Goal: Task Accomplishment & Management: Manage account settings

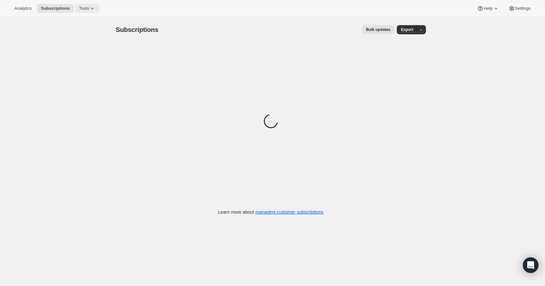
click at [89, 7] on span "Tools" at bounding box center [84, 8] width 10 height 5
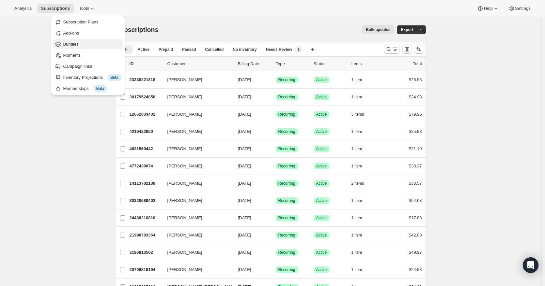
click at [73, 45] on span "Bundles" at bounding box center [70, 44] width 15 height 5
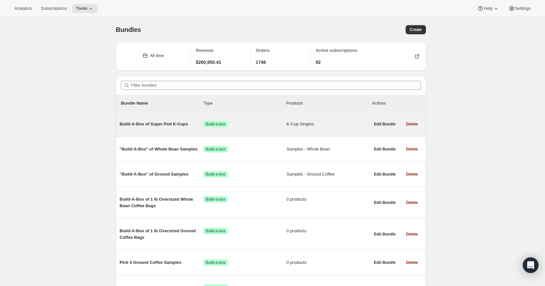
click at [165, 123] on span "Build-A-Box of Super Pod K-Cups" at bounding box center [161, 124] width 83 height 7
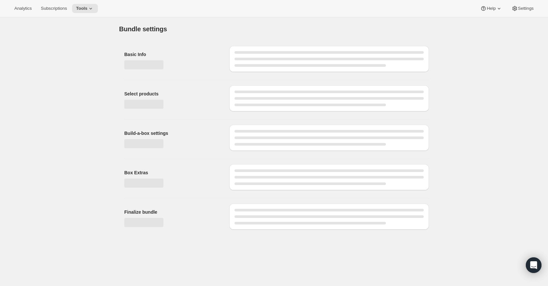
type input "Build-A-Box of Super Pod K-Cups"
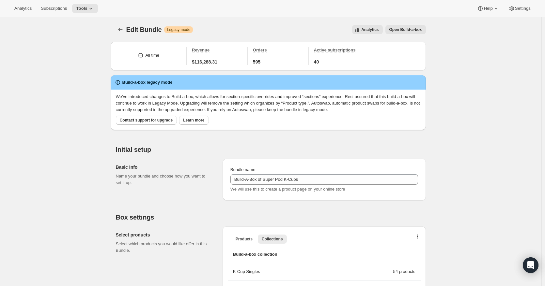
click at [415, 26] on button "Open Build-a-box" at bounding box center [405, 29] width 40 height 9
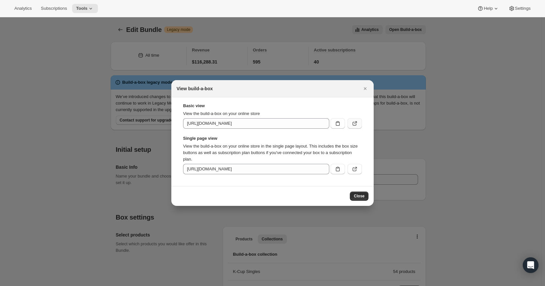
click at [356, 125] on icon ":rdv:" at bounding box center [354, 123] width 7 height 7
click at [364, 88] on icon "Close" at bounding box center [365, 88] width 7 height 7
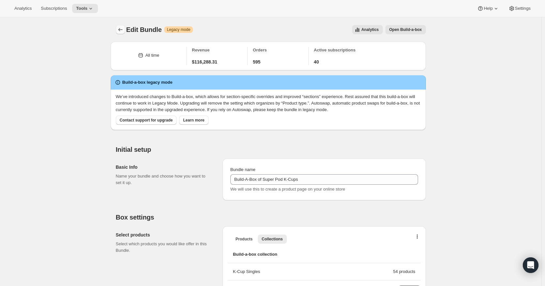
click at [120, 30] on icon "Bundles" at bounding box center [120, 29] width 4 height 3
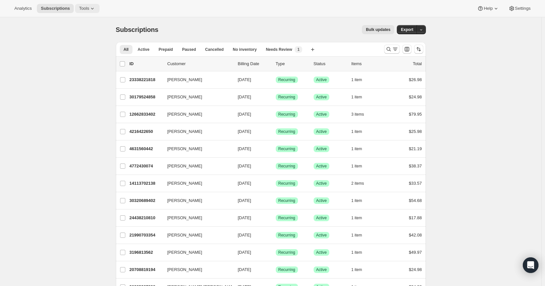
click at [87, 7] on span "Tools" at bounding box center [84, 8] width 10 height 5
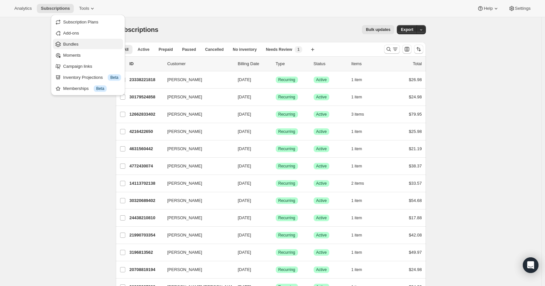
click at [78, 42] on span "Bundles" at bounding box center [70, 44] width 15 height 5
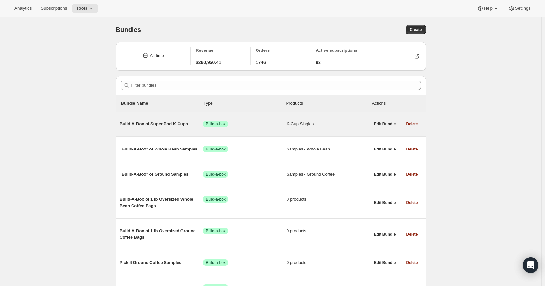
click at [153, 126] on span "Build-A-Box of Super Pod K-Cups" at bounding box center [161, 124] width 83 height 7
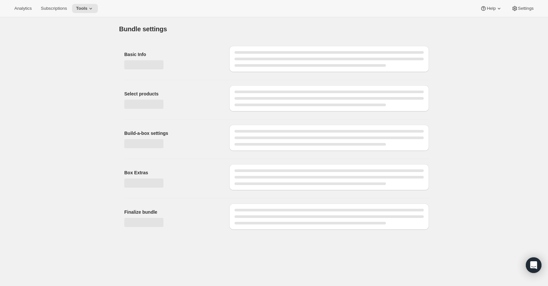
type input "Build-A-Box of Super Pod K-Cups"
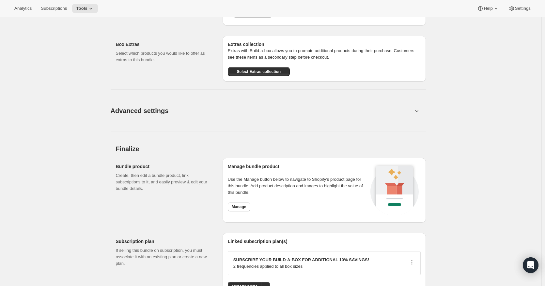
scroll to position [761, 0]
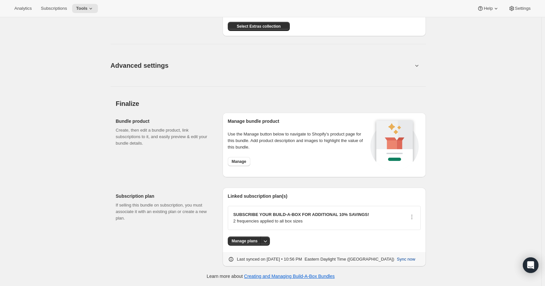
click at [393, 259] on button "Sync now" at bounding box center [406, 259] width 26 height 10
click at [397, 257] on span "Sync now" at bounding box center [406, 259] width 18 height 7
click at [246, 159] on span "Manage" at bounding box center [239, 161] width 15 height 5
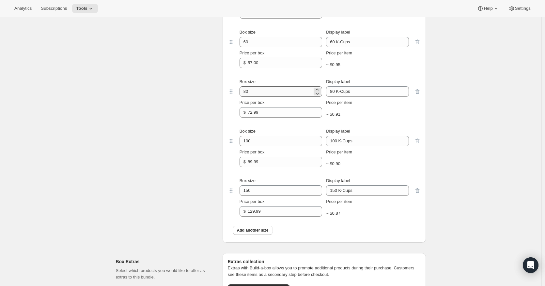
scroll to position [380, 0]
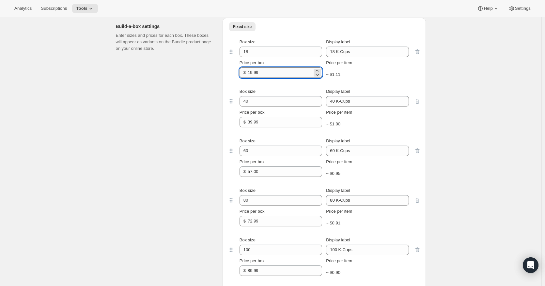
click at [276, 73] on input "19.99" at bounding box center [279, 72] width 65 height 10
drag, startPoint x: 276, startPoint y: 73, endPoint x: 202, endPoint y: 76, distance: 73.1
click at [202, 76] on div "Build-a-box settings Enter sizes and prices for each box. These boxes will appe…" at bounding box center [271, 182] width 310 height 339
click at [450, 83] on div "Edit Bundle. This page is ready Edit Bundle Warning Legacy mode Analytics Open …" at bounding box center [270, 137] width 541 height 1001
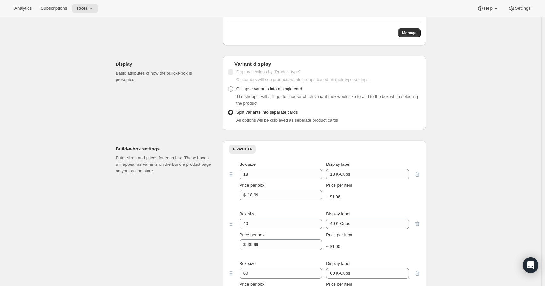
scroll to position [272, 0]
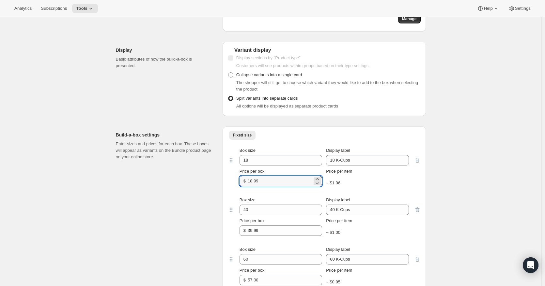
drag, startPoint x: 267, startPoint y: 177, endPoint x: 236, endPoint y: 183, distance: 31.1
click at [236, 183] on div "Box size 18 Display label 18 K-Cups Price per box $ 18.99 Price per item ~ $1.06" at bounding box center [324, 166] width 180 height 39
type input "19.99"
click at [453, 79] on div "Edit Bundle. This page is ready Edit Bundle Warning Legacy mode Analytics Open …" at bounding box center [270, 246] width 541 height 1001
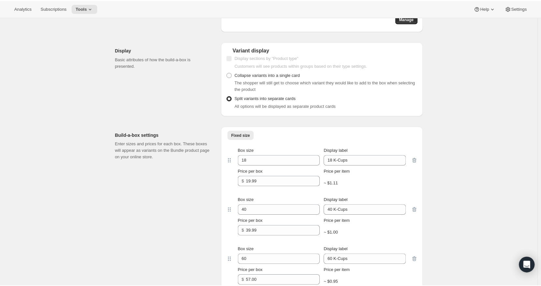
scroll to position [109, 0]
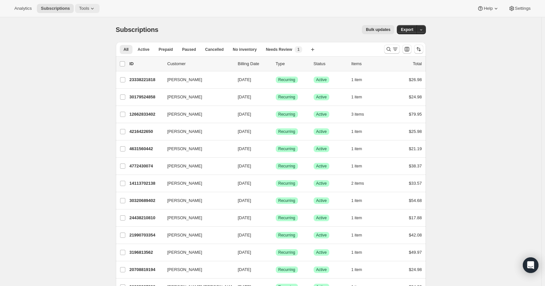
click at [92, 7] on icon at bounding box center [92, 8] width 7 height 7
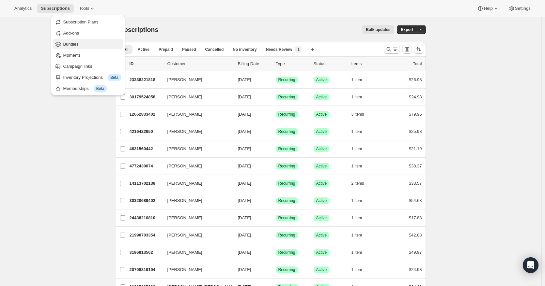
click at [69, 43] on span "Bundles" at bounding box center [70, 44] width 15 height 5
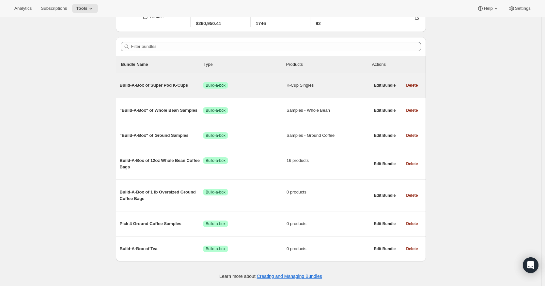
scroll to position [40, 0]
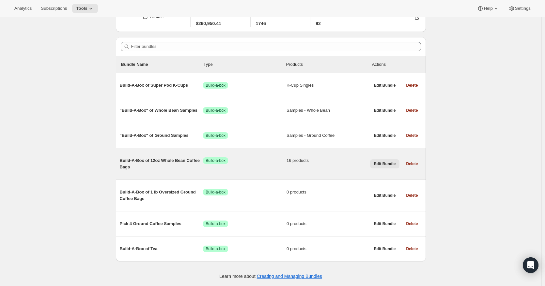
click at [378, 163] on span "Edit Bundle" at bounding box center [385, 163] width 22 height 5
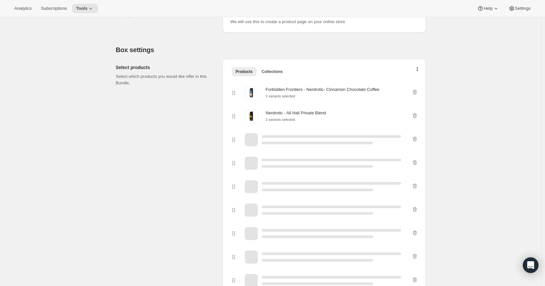
scroll to position [109, 0]
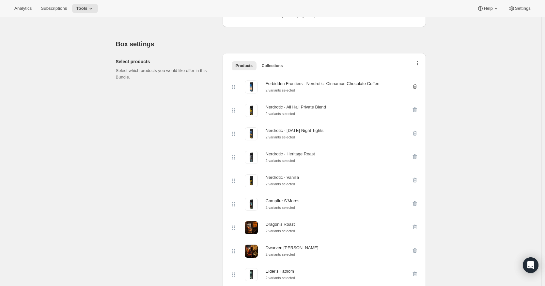
click at [415, 86] on icon "button" at bounding box center [414, 86] width 7 height 7
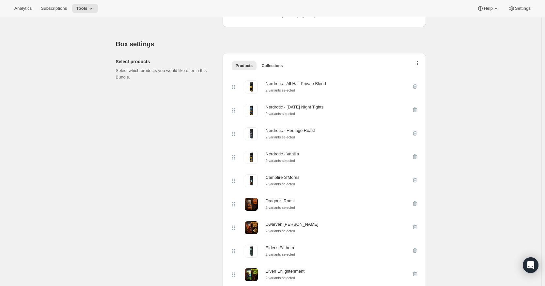
click at [415, 86] on icon "button" at bounding box center [414, 86] width 7 height 7
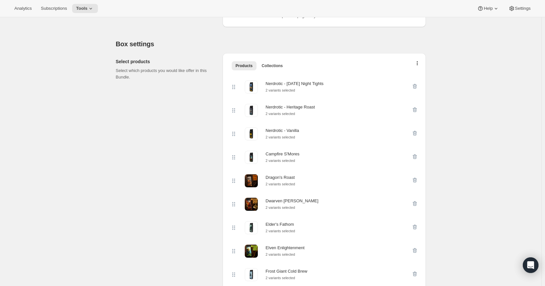
click at [415, 86] on icon "button" at bounding box center [414, 86] width 7 height 7
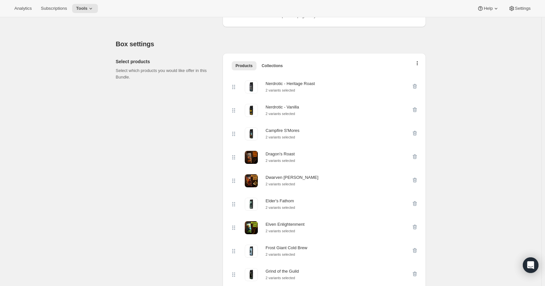
click at [415, 86] on icon "button" at bounding box center [414, 86] width 7 height 7
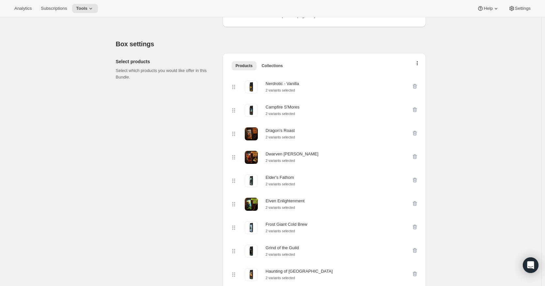
click at [415, 86] on icon "button" at bounding box center [414, 86] width 7 height 7
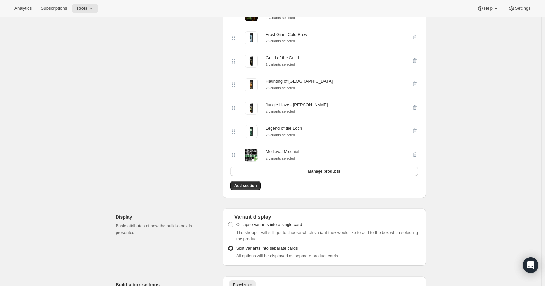
scroll to position [326, 0]
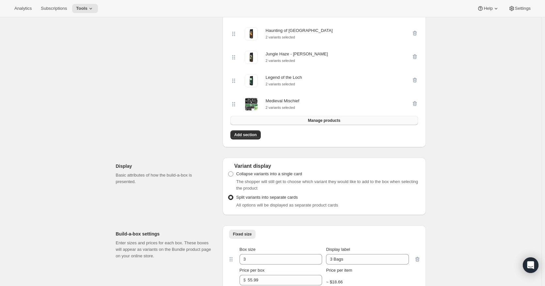
click at [361, 125] on button "Manage products" at bounding box center [323, 120] width 187 height 9
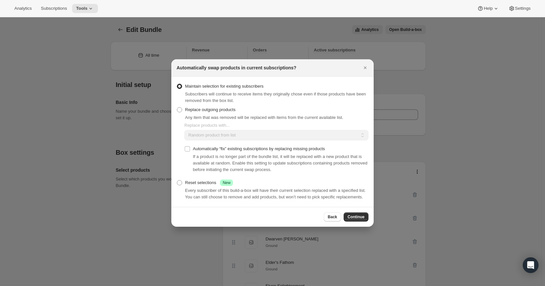
scroll to position [381, 0]
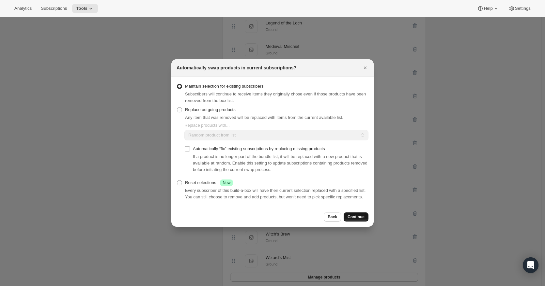
click at [355, 220] on span "Continue" at bounding box center [355, 217] width 17 height 5
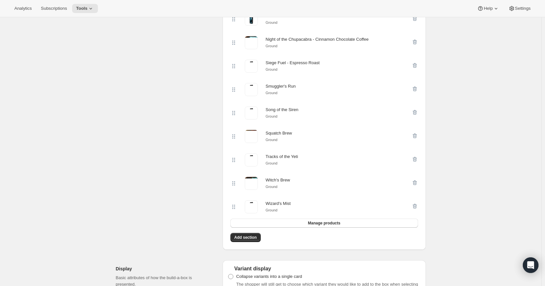
scroll to position [489, 0]
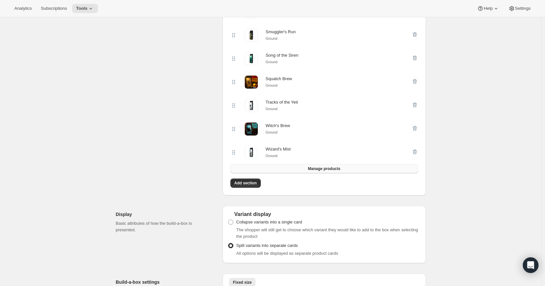
click at [324, 172] on span "Manage products" at bounding box center [323, 168] width 32 height 5
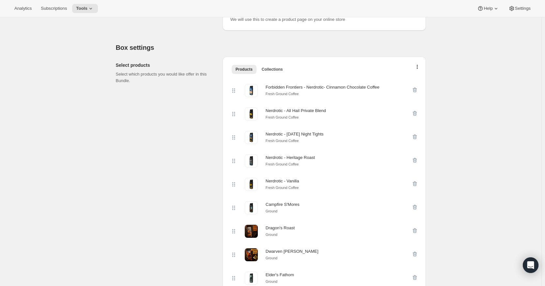
scroll to position [109, 0]
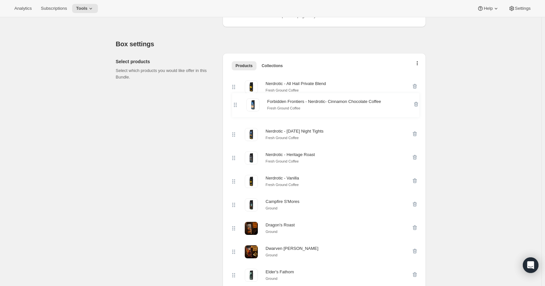
drag, startPoint x: 235, startPoint y: 87, endPoint x: 235, endPoint y: 109, distance: 22.2
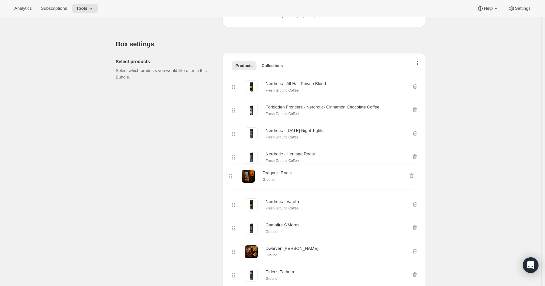
scroll to position [110, 0]
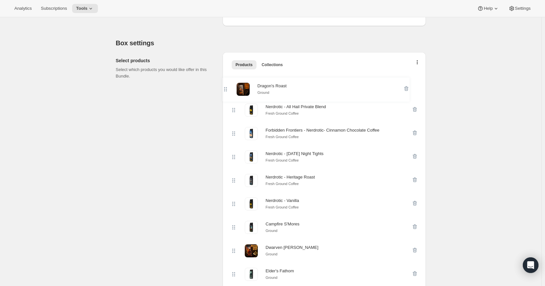
drag, startPoint x: 234, startPoint y: 232, endPoint x: 226, endPoint y: 83, distance: 149.6
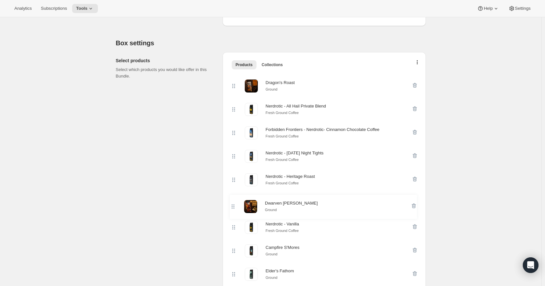
scroll to position [111, 0]
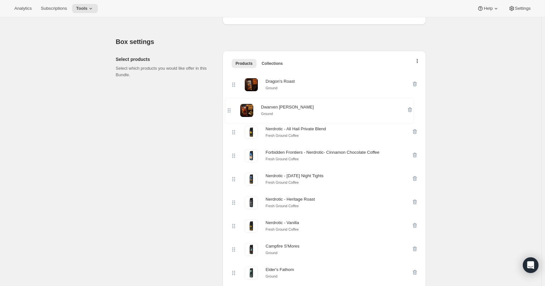
drag, startPoint x: 236, startPoint y: 256, endPoint x: 230, endPoint y: 109, distance: 147.8
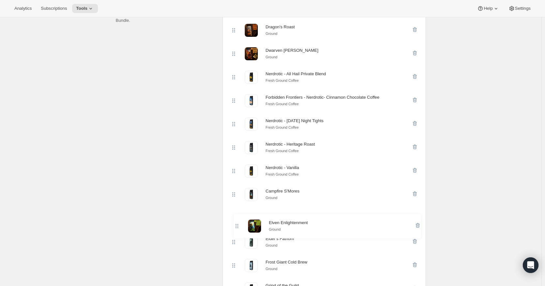
scroll to position [166, 0]
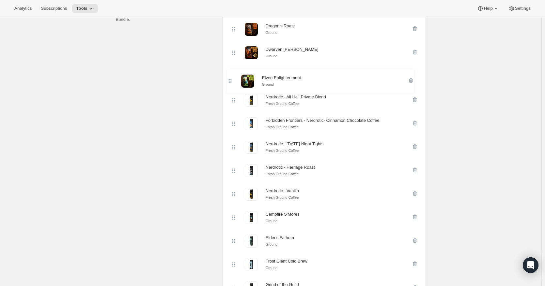
drag, startPoint x: 236, startPoint y: 245, endPoint x: 231, endPoint y: 74, distance: 170.6
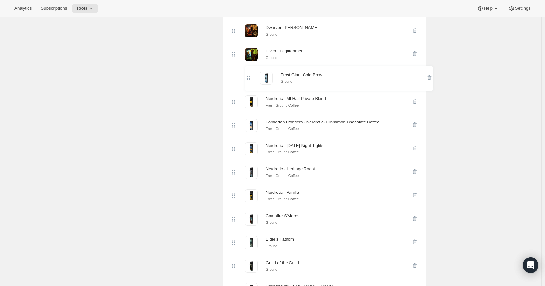
drag, startPoint x: 234, startPoint y: 218, endPoint x: 250, endPoint y: 73, distance: 146.3
click at [250, 73] on div "Dragon's Roast Ground Dwarven Dawn Ground Elven Enlightenment Ground Nerdrotic …" at bounding box center [323, 290] width 187 height 588
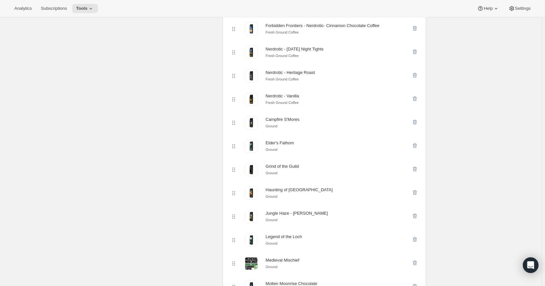
scroll to position [297, 0]
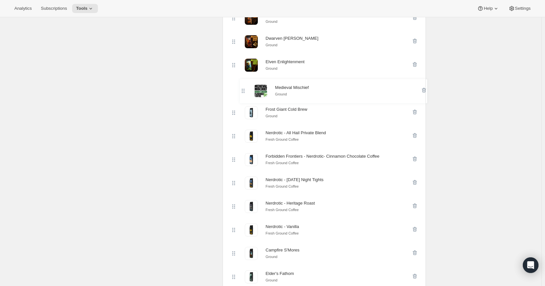
drag, startPoint x: 238, startPoint y: 259, endPoint x: 247, endPoint y: 83, distance: 176.0
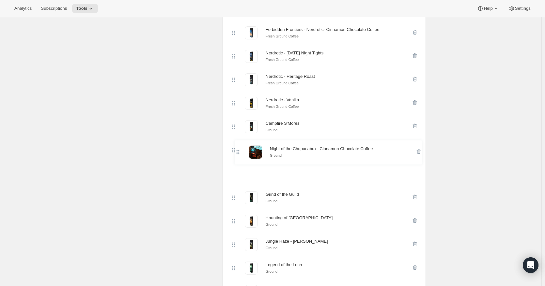
scroll to position [179, 0]
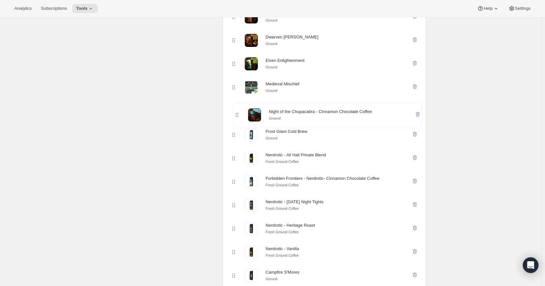
drag, startPoint x: 235, startPoint y: 264, endPoint x: 238, endPoint y: 105, distance: 159.2
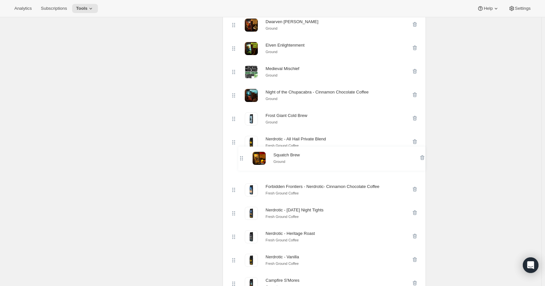
scroll to position [180, 0]
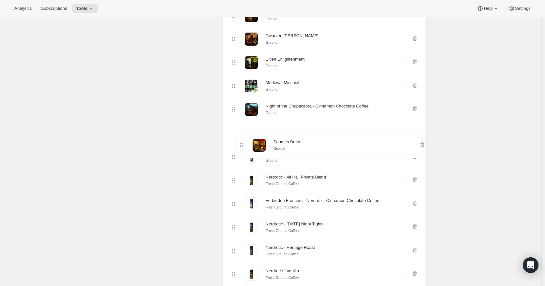
drag, startPoint x: 236, startPoint y: 250, endPoint x: 244, endPoint y: 132, distance: 118.0
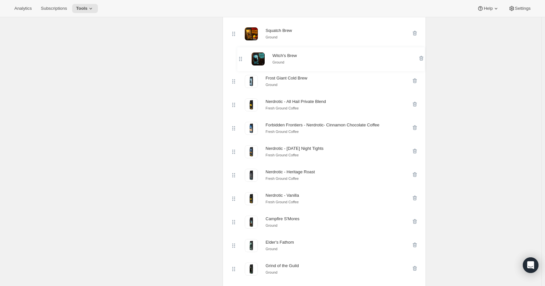
scroll to position [273, 0]
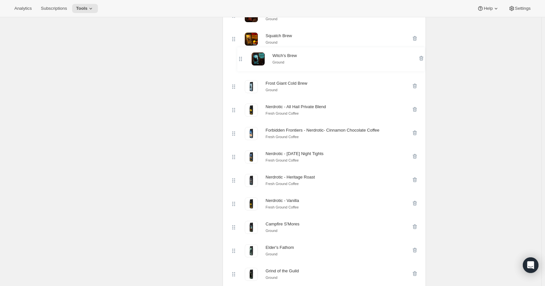
drag, startPoint x: 238, startPoint y: 190, endPoint x: 243, endPoint y: 68, distance: 121.7
click at [243, 59] on div "Dragon's Roast Ground Dwarven Dawn Ground Elven Enlightenment Ground Medieval M…" at bounding box center [323, 204] width 187 height 588
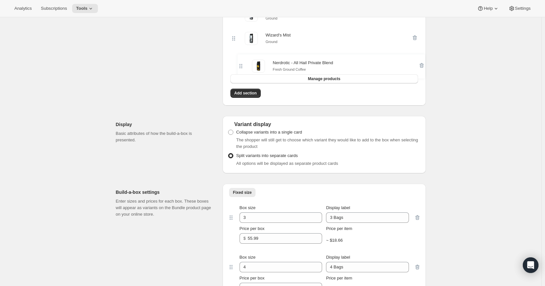
drag, startPoint x: 233, startPoint y: 116, endPoint x: 240, endPoint y: 71, distance: 45.4
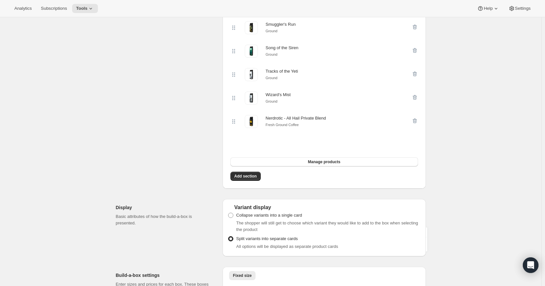
scroll to position [627, 0]
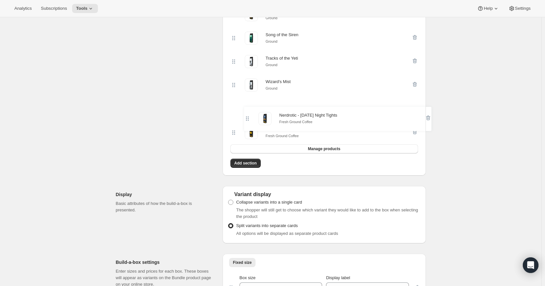
drag, startPoint x: 236, startPoint y: 44, endPoint x: 246, endPoint y: 133, distance: 90.1
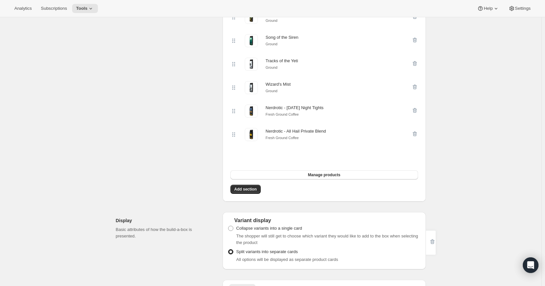
scroll to position [611, 0]
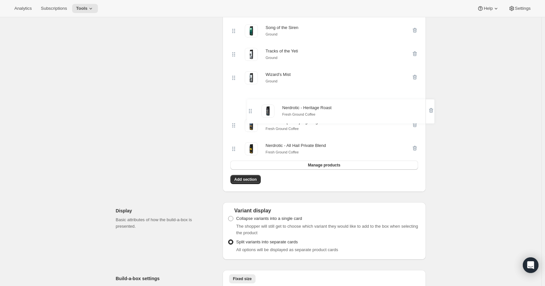
drag, startPoint x: 235, startPoint y: 114, endPoint x: 250, endPoint y: 116, distance: 15.1
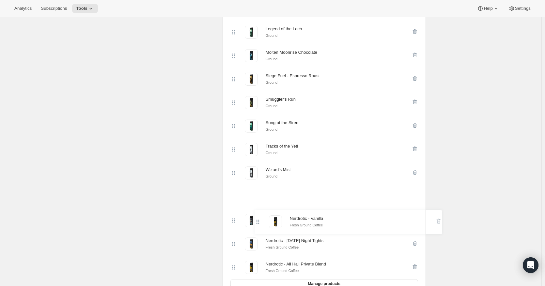
drag, startPoint x: 236, startPoint y: 73, endPoint x: 258, endPoint y: 231, distance: 159.0
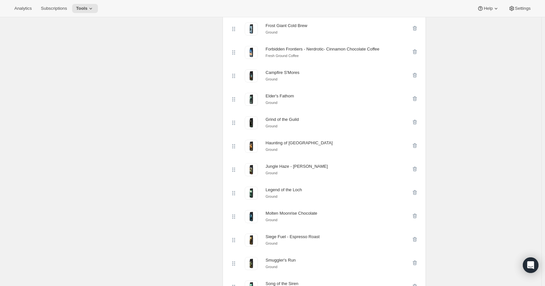
scroll to position [0, 0]
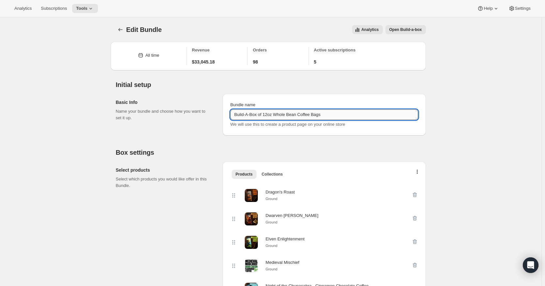
click at [338, 115] on input "Build-A-Box of 12oz Whole Bean Coffee Bags" at bounding box center [323, 115] width 187 height 10
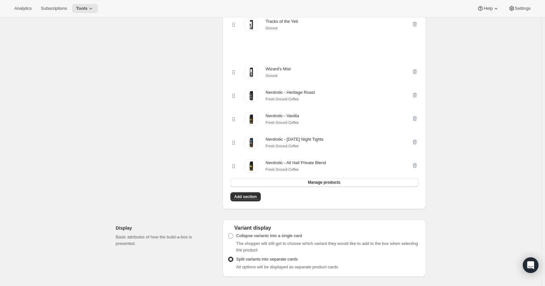
scroll to position [574, 0]
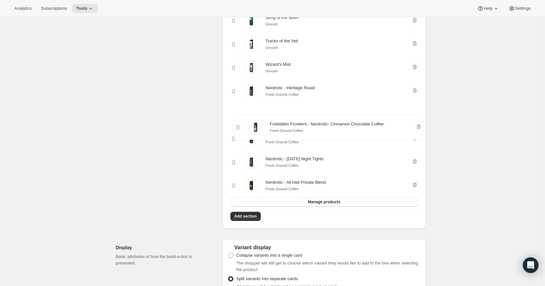
drag, startPoint x: 236, startPoint y: 62, endPoint x: 238, endPoint y: 129, distance: 67.9
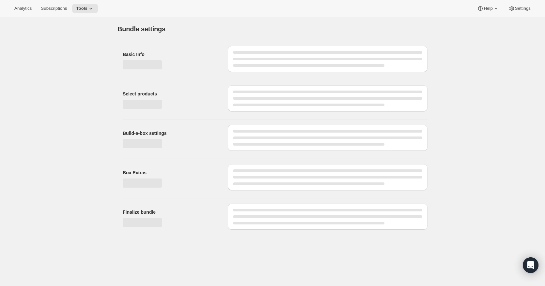
scroll to position [0, 0]
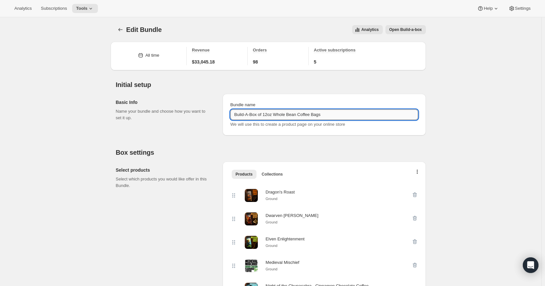
drag, startPoint x: 277, startPoint y: 116, endPoint x: 301, endPoint y: 113, distance: 23.7
click at [301, 113] on input "Build-A-Box of 12oz Whole Bean Coffee Bags" at bounding box center [323, 115] width 187 height 10
click at [326, 112] on input "Build-A-Box of 12oz Ground Coffee Bags" at bounding box center [323, 115] width 187 height 10
type input "Build-A-Box of 12oz Ground Coffee Bagss"
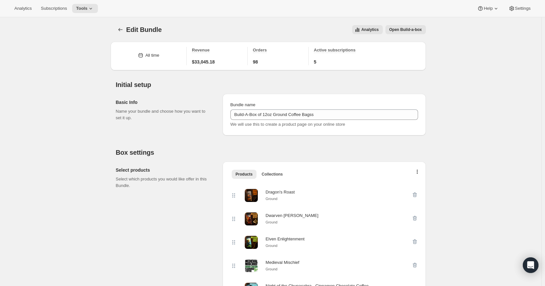
click at [402, 28] on span "Open Build-a-box" at bounding box center [405, 29] width 33 height 5
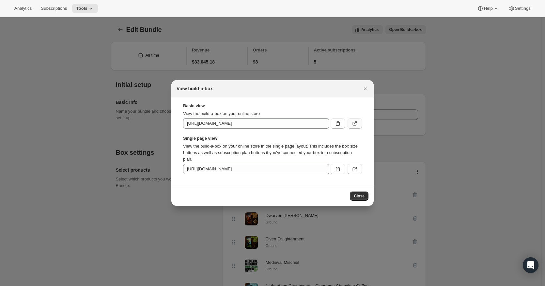
click at [356, 122] on icon ":rdn:" at bounding box center [355, 123] width 3 height 3
click at [359, 193] on button "Close" at bounding box center [359, 196] width 19 height 9
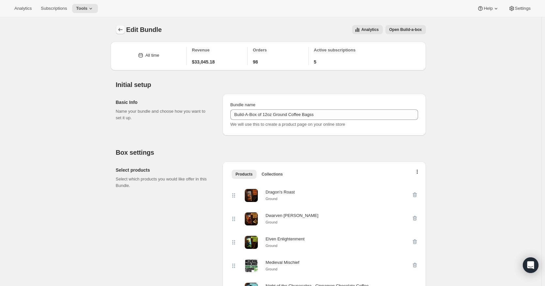
click at [120, 29] on icon "Bundles" at bounding box center [120, 29] width 4 height 3
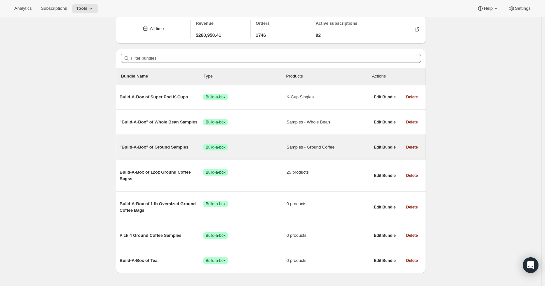
scroll to position [40, 0]
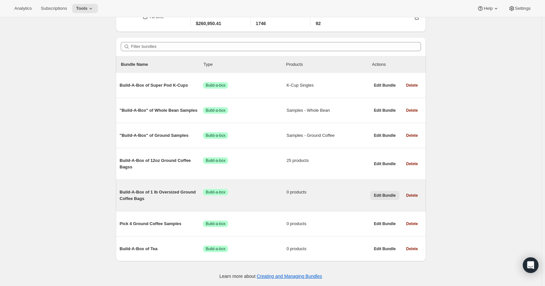
click at [382, 196] on span "Edit Bundle" at bounding box center [385, 195] width 22 height 5
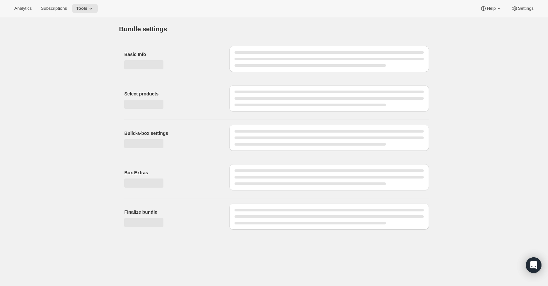
type input "Build-A-Box of 1 lb Oversized Ground Coffee Bags"
radio input "true"
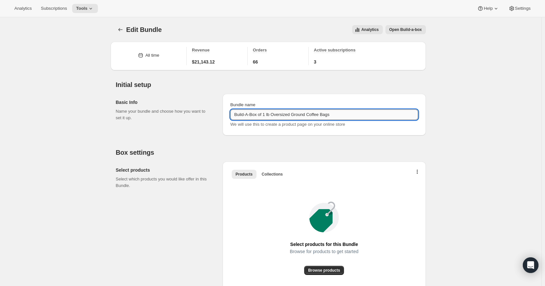
drag, startPoint x: 267, startPoint y: 115, endPoint x: 311, endPoint y: 116, distance: 44.0
click at [311, 116] on input "Build-A-Box of 1 lb Oversized Ground Coffee Bags" at bounding box center [323, 115] width 187 height 10
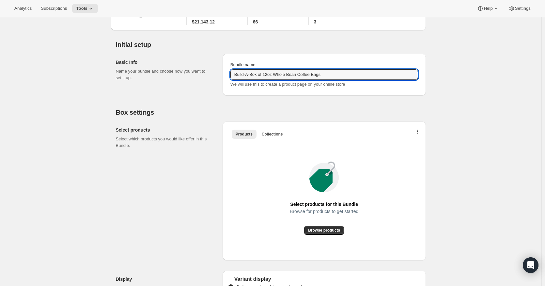
scroll to position [54, 0]
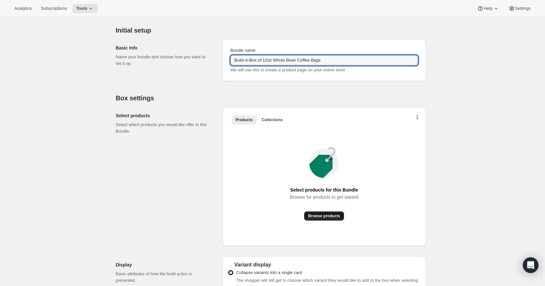
type input "Build-A-Box of 12oz Whole Bean Coffee Bags"
click at [318, 216] on span "Browse products" at bounding box center [324, 216] width 32 height 5
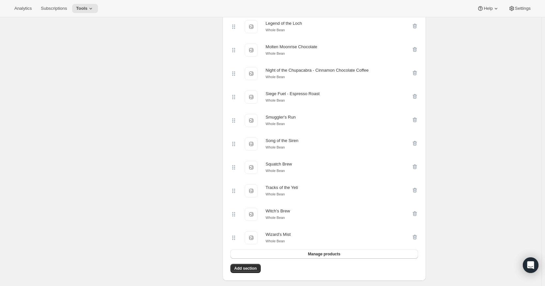
scroll to position [381, 0]
click at [335, 257] on span "Manage products" at bounding box center [323, 253] width 32 height 5
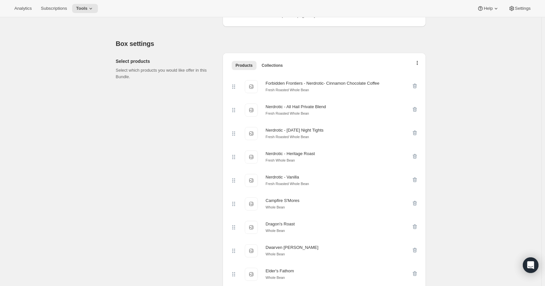
scroll to position [109, 0]
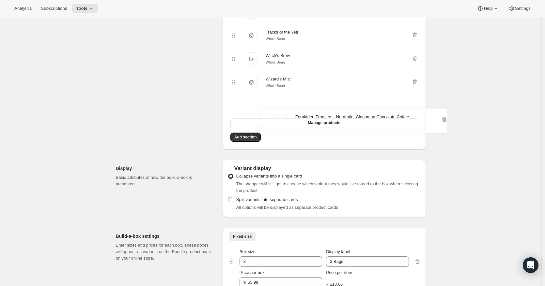
drag, startPoint x: 235, startPoint y: 88, endPoint x: 263, endPoint y: 125, distance: 46.3
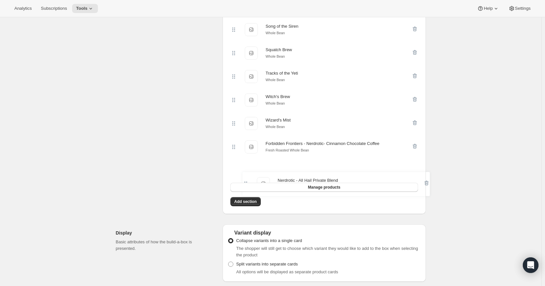
scroll to position [584, 0]
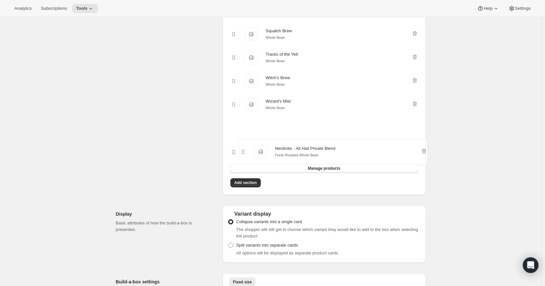
drag, startPoint x: 237, startPoint y: 195, endPoint x: 245, endPoint y: 155, distance: 41.5
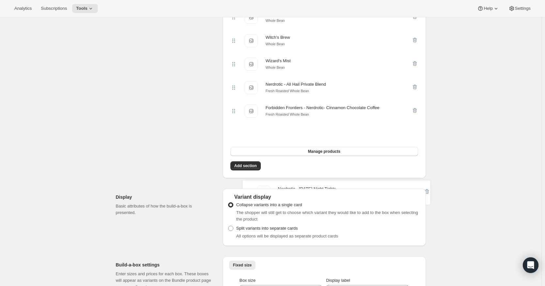
scroll to position [607, 0]
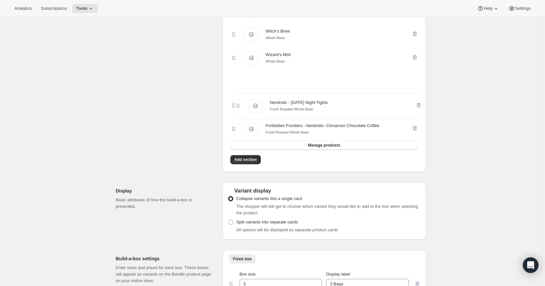
drag, startPoint x: 237, startPoint y: 73, endPoint x: 238, endPoint y: 113, distance: 40.5
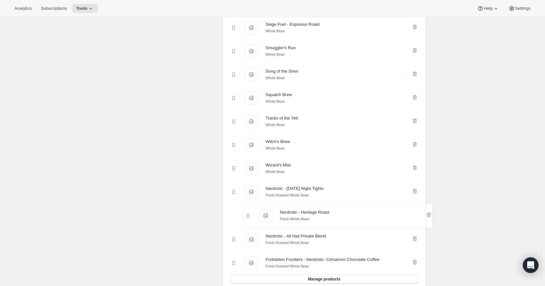
scroll to position [499, 0]
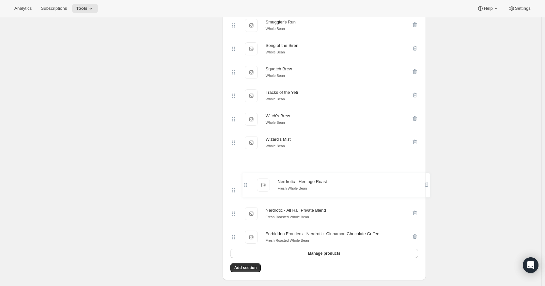
drag, startPoint x: 235, startPoint y: 142, endPoint x: 246, endPoint y: 189, distance: 48.2
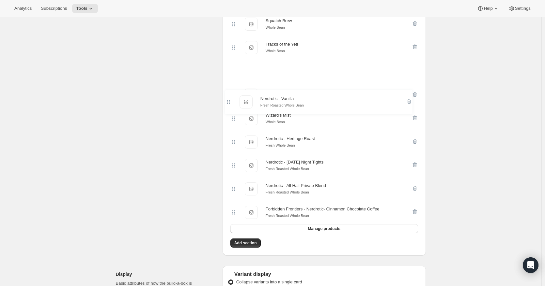
scroll to position [509, 0]
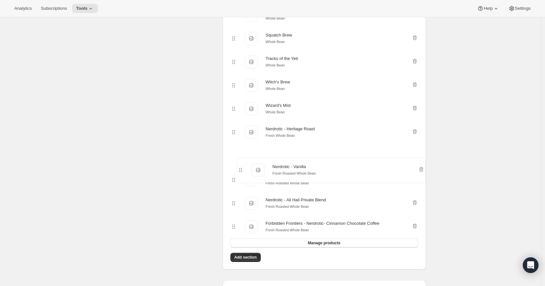
drag, startPoint x: 234, startPoint y: 132, endPoint x: 239, endPoint y: 175, distance: 43.9
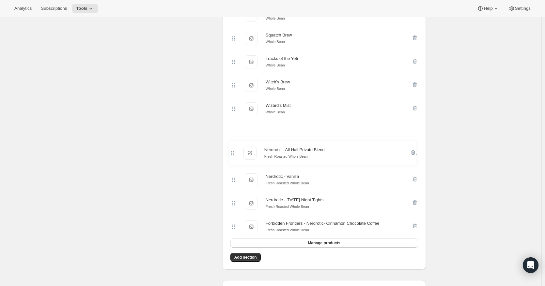
drag, startPoint x: 236, startPoint y: 215, endPoint x: 234, endPoint y: 145, distance: 69.8
drag, startPoint x: 236, startPoint y: 191, endPoint x: 234, endPoint y: 158, distance: 33.6
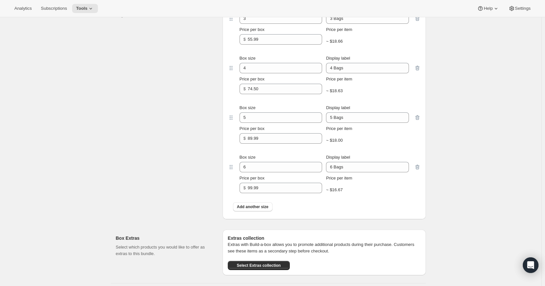
scroll to position [873, 0]
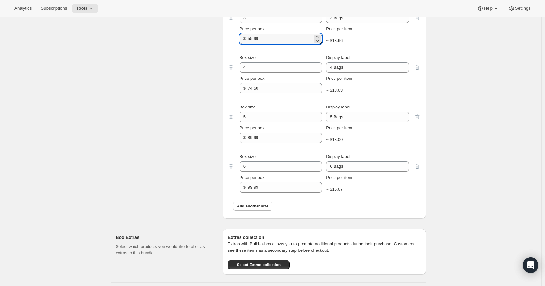
drag, startPoint x: 268, startPoint y: 56, endPoint x: 230, endPoint y: 63, distance: 38.4
click at [230, 49] on div "Box size 3 Display label 3 Bags Price per box $ 55.99 Price per item ~ $18.66" at bounding box center [324, 25] width 193 height 50
type input "49.99"
drag, startPoint x: 466, startPoint y: 105, endPoint x: 461, endPoint y: 105, distance: 4.6
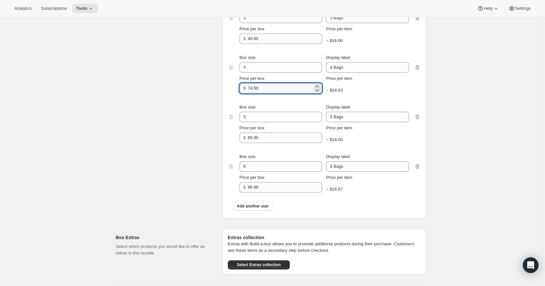
drag, startPoint x: 266, startPoint y: 106, endPoint x: 217, endPoint y: 107, distance: 48.9
click at [217, 107] on div "Build-a-box settings Enter sizes and prices for each box. These boxes will appe…" at bounding box center [271, 99] width 310 height 240
drag, startPoint x: 266, startPoint y: 104, endPoint x: 233, endPoint y: 106, distance: 33.0
click at [233, 99] on div "Box size 4 Display label 4 Bags Price per box $ 69.99 Price per item ~ $17.50" at bounding box center [324, 74] width 193 height 50
click at [254, 94] on input "65.99" at bounding box center [279, 88] width 65 height 10
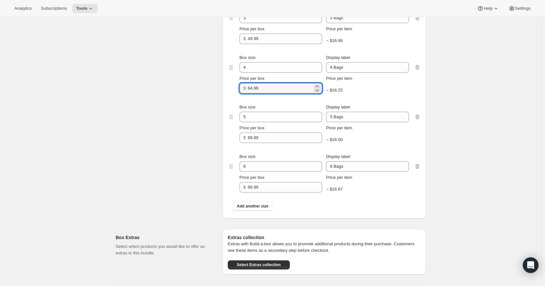
type input "64.99"
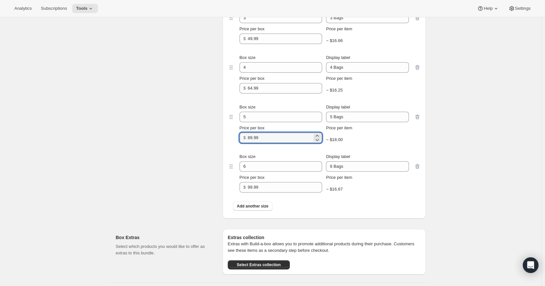
drag, startPoint x: 280, startPoint y: 153, endPoint x: 231, endPoint y: 158, distance: 49.6
click at [231, 148] on div "Box size 5 Display label 5 Bags Price per box $ 89.99 Price per item ~ $18.00" at bounding box center [324, 124] width 193 height 50
click at [394, 142] on div "Price per item $15.00" at bounding box center [367, 132] width 82 height 20
drag, startPoint x: 251, startPoint y: 153, endPoint x: 285, endPoint y: 153, distance: 33.9
click at [285, 143] on input "75.00" at bounding box center [279, 138] width 65 height 10
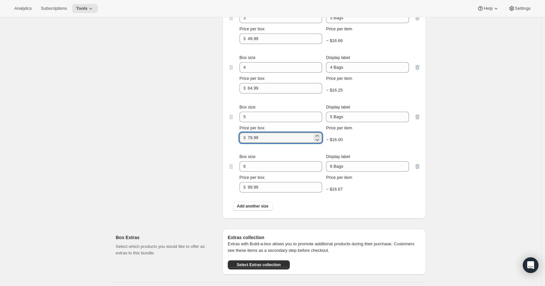
type input "79.99"
click at [371, 143] on div "~ $16.00" at bounding box center [367, 140] width 82 height 7
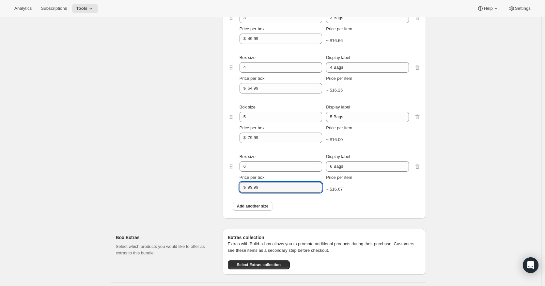
drag, startPoint x: 265, startPoint y: 203, endPoint x: 191, endPoint y: 210, distance: 74.3
click at [191, 210] on div "Build-a-box settings Enter sizes and prices for each box. These boxes will appe…" at bounding box center [271, 99] width 310 height 240
click at [186, 206] on div "Build-a-box settings Enter sizes and prices for each box. These boxes will appe…" at bounding box center [166, 101] width 101 height 235
click at [263, 193] on input "89.99" at bounding box center [279, 187] width 65 height 10
drag, startPoint x: 266, startPoint y: 203, endPoint x: 185, endPoint y: 206, distance: 80.6
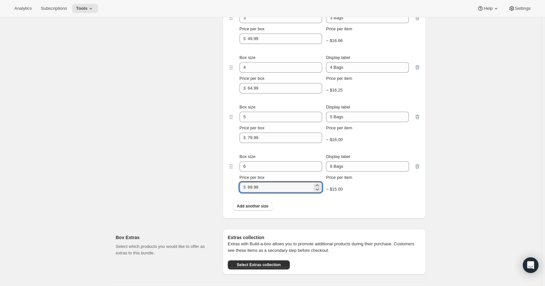
click at [185, 206] on div "Build-a-box settings Enter sizes and prices for each box. These boxes will appe…" at bounding box center [271, 99] width 310 height 240
drag, startPoint x: 247, startPoint y: 203, endPoint x: 289, endPoint y: 204, distance: 41.7
click at [288, 193] on div "$ 99.99" at bounding box center [280, 187] width 82 height 10
drag, startPoint x: 264, startPoint y: 210, endPoint x: 232, endPoint y: 216, distance: 32.2
click at [233, 215] on div "Box size 3 Display label 3 Bags Price per box $ 49.99 Price per item ~ $16.66 B…" at bounding box center [324, 107] width 193 height 215
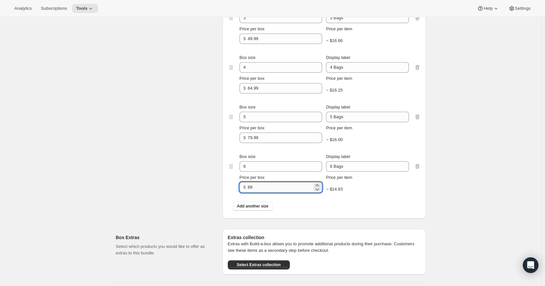
click at [261, 193] on input "89" at bounding box center [279, 187] width 65 height 10
type input "89.99"
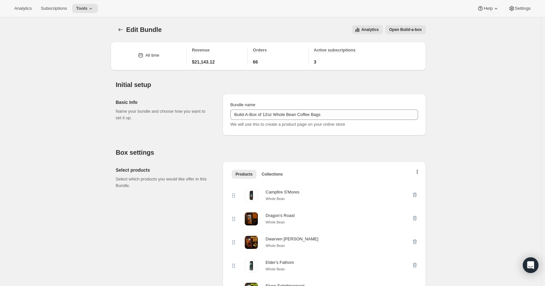
scroll to position [54, 0]
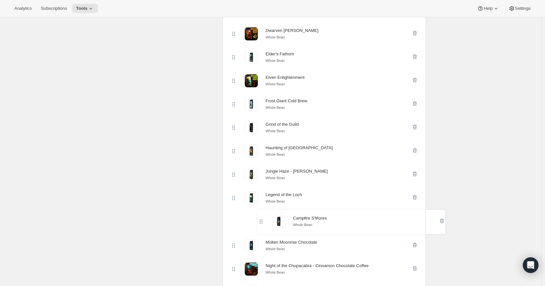
drag, startPoint x: 243, startPoint y: 154, endPoint x: 264, endPoint y: 224, distance: 73.1
click at [264, 224] on div "Campfire S'Mores Whole Bean Dragon's Roast Whole Bean Dwarven Dawn Whole Bean E…" at bounding box center [323, 281] width 187 height 564
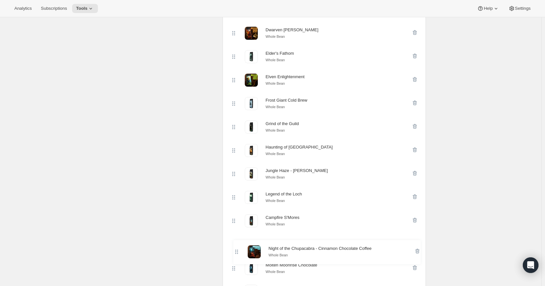
scroll to position [187, 0]
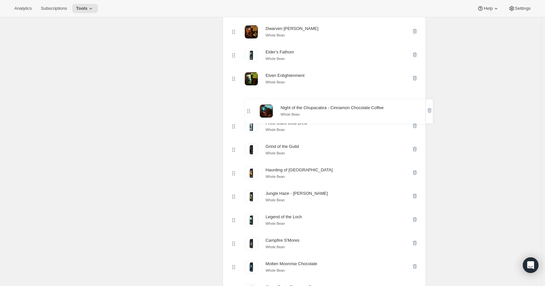
drag, startPoint x: 234, startPoint y: 273, endPoint x: 248, endPoint y: 105, distance: 169.1
click at [248, 105] on div "Dragon's Roast Whole Bean Dwarven Dawn Whole Bean Elder's Fathom Whole Bean Elv…" at bounding box center [323, 279] width 187 height 564
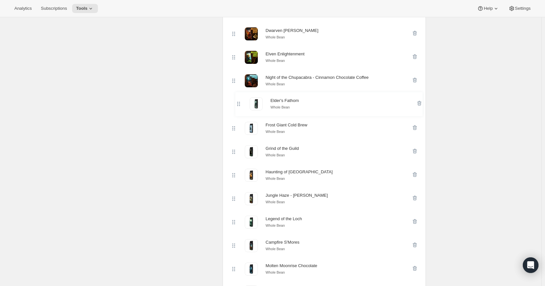
drag, startPoint x: 236, startPoint y: 67, endPoint x: 239, endPoint y: 111, distance: 43.1
click at [239, 111] on div "Dragon's Roast Whole Bean Dwarven Dawn Whole Bean Elder's Fathom Whole Bean Elv…" at bounding box center [323, 281] width 187 height 564
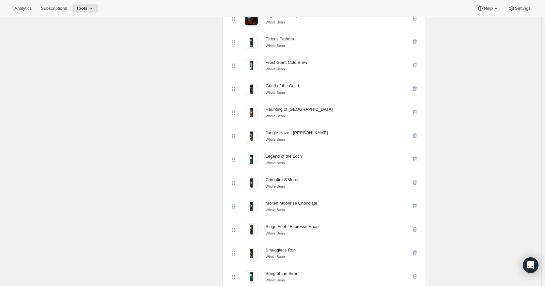
scroll to position [294, 0]
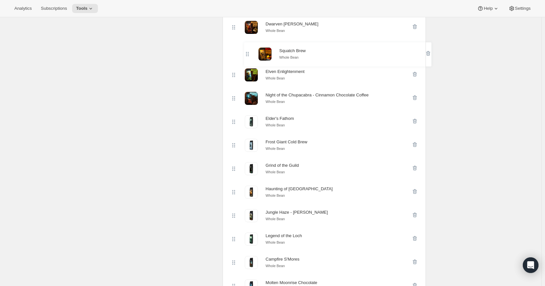
drag, startPoint x: 232, startPoint y: 263, endPoint x: 241, endPoint y: 63, distance: 200.4
click at [241, 63] on div "Dragon's Roast Whole Bean Dwarven Dawn Whole Bean Elven Enlightenment Whole Bea…" at bounding box center [323, 274] width 187 height 564
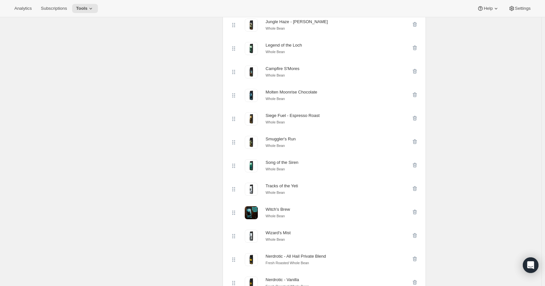
scroll to position [518, 0]
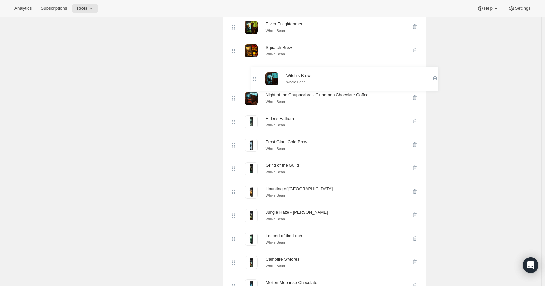
drag, startPoint x: 235, startPoint y: 88, endPoint x: 254, endPoint y: 77, distance: 22.3
click at [254, 77] on div "Dragon's Roast Whole Bean Dwarven Dawn Whole Bean Elven Enlightenment Whole Bea…" at bounding box center [323, 251] width 187 height 564
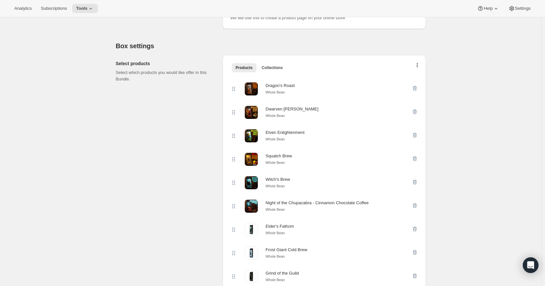
scroll to position [0, 0]
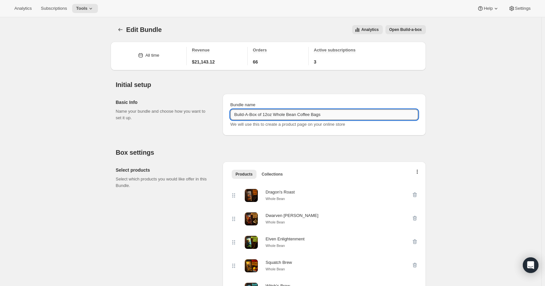
click at [342, 115] on input "Build-A-Box of 12oz Whole Bean Coffee Bags" at bounding box center [323, 115] width 187 height 10
type input "Build-A-Box of 12oz Whole Bean Coffee"
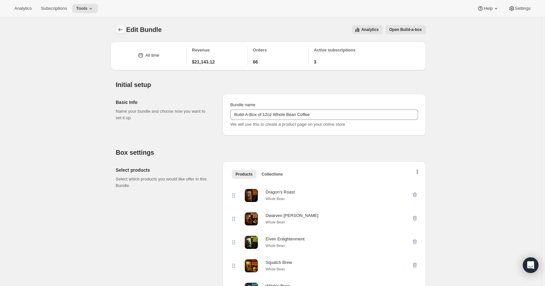
click at [123, 30] on icon "Bundles" at bounding box center [120, 29] width 7 height 7
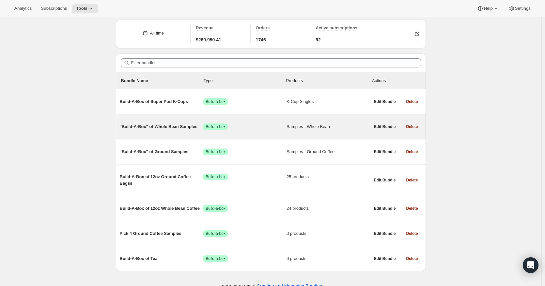
scroll to position [34, 0]
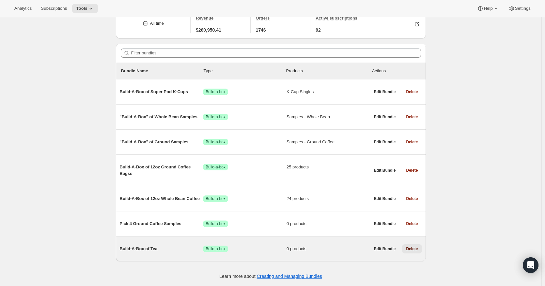
click at [415, 248] on span "Delete" at bounding box center [412, 249] width 12 height 5
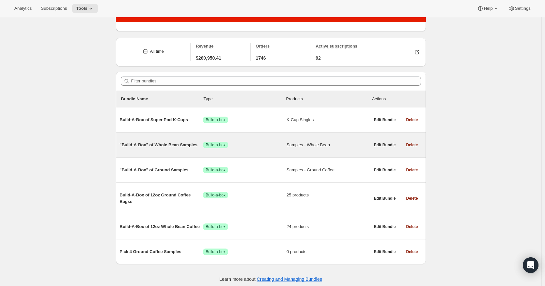
scroll to position [0, 0]
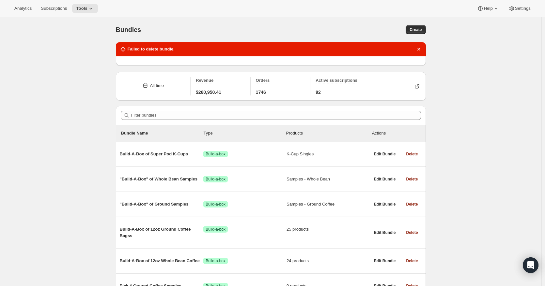
click at [474, 120] on div "Bundles. This page is ready Bundles Create Failed to delete bundle. All time Re…" at bounding box center [270, 170] width 541 height 306
click at [422, 51] on icon "Dismiss notification" at bounding box center [418, 49] width 7 height 7
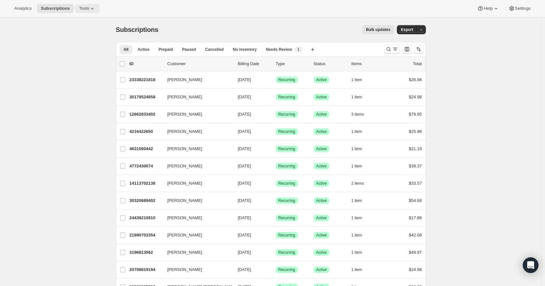
click at [96, 8] on icon at bounding box center [92, 8] width 7 height 7
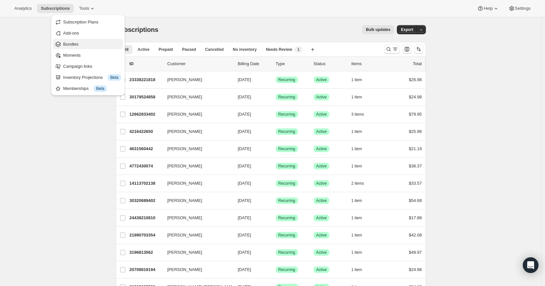
click at [86, 41] on span "Bundles" at bounding box center [92, 44] width 58 height 7
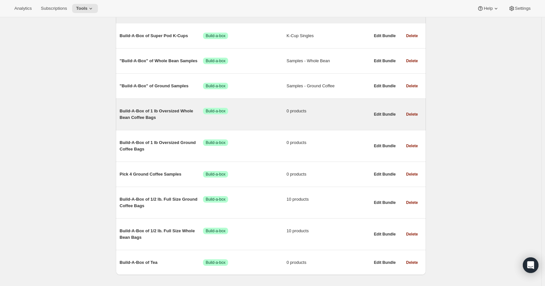
scroll to position [104, 0]
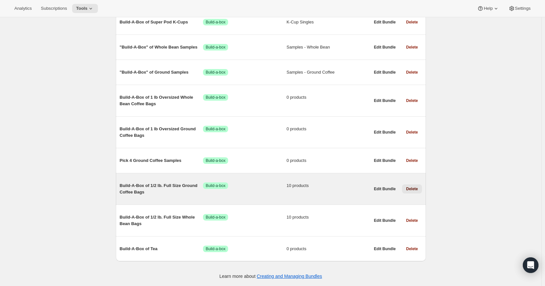
click at [412, 191] on span "Delete" at bounding box center [412, 189] width 12 height 5
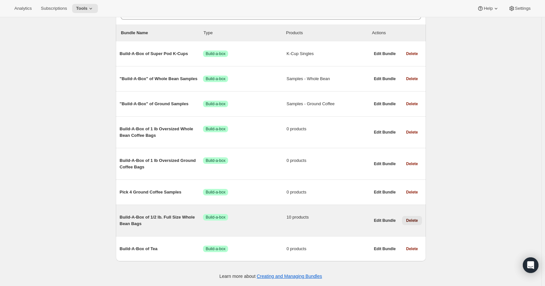
click at [414, 219] on span "Delete" at bounding box center [412, 220] width 12 height 5
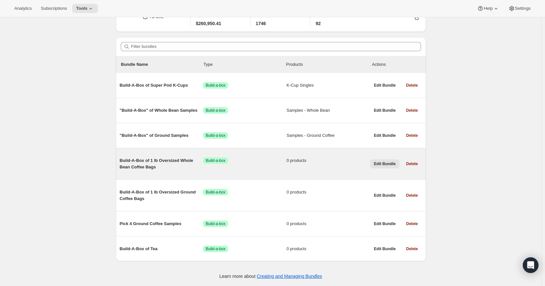
click at [392, 160] on button "Edit Bundle" at bounding box center [385, 163] width 30 height 9
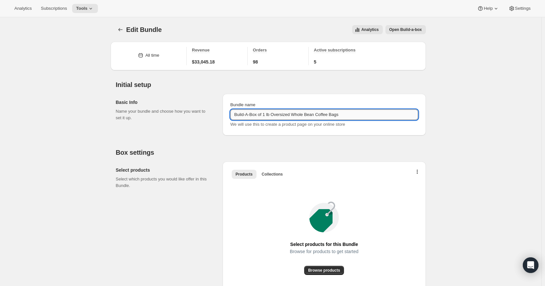
drag, startPoint x: 265, startPoint y: 115, endPoint x: 294, endPoint y: 116, distance: 29.0
click at [294, 116] on input "Build-A-Box of 1 lb Oversized Whole Bean Coffee Bags" at bounding box center [323, 115] width 187 height 10
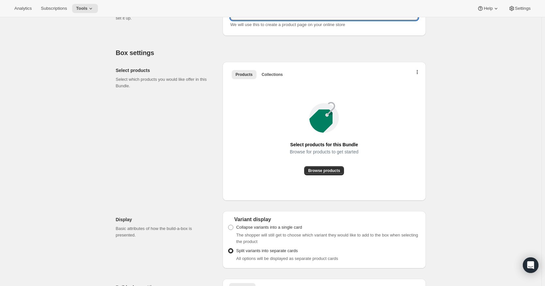
scroll to position [109, 0]
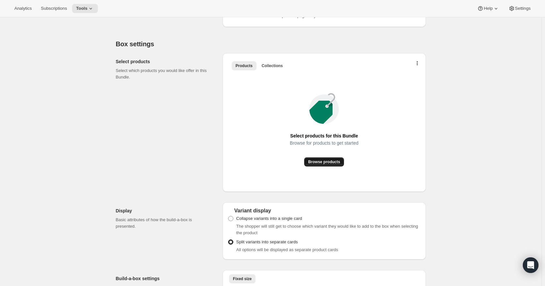
click at [328, 162] on span "Browse products" at bounding box center [324, 161] width 32 height 5
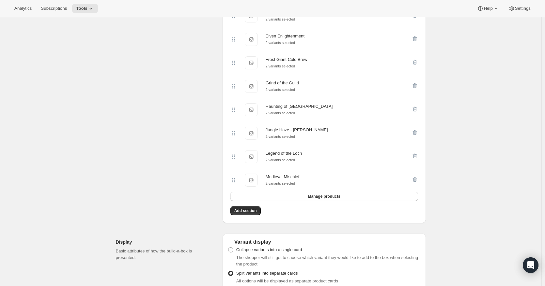
scroll to position [272, 0]
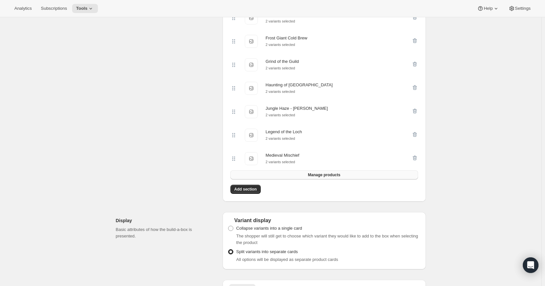
click at [311, 179] on button "Manage products" at bounding box center [323, 175] width 187 height 9
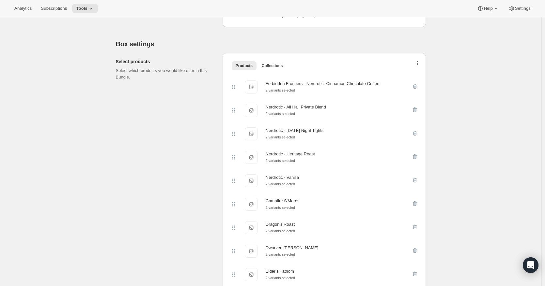
scroll to position [0, 0]
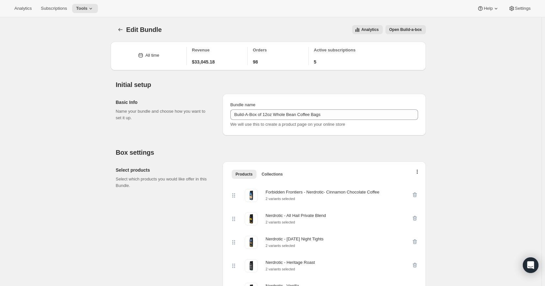
click at [417, 29] on span "Open Build-a-box" at bounding box center [405, 29] width 33 height 5
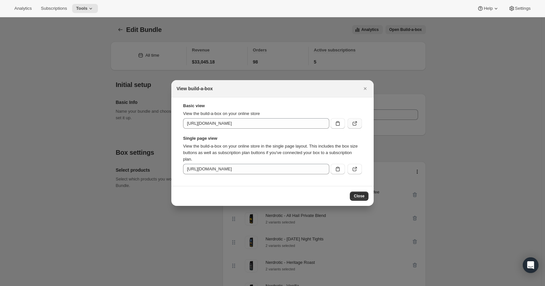
click at [356, 124] on icon ":rdh:" at bounding box center [354, 123] width 7 height 7
click at [365, 89] on icon "Close" at bounding box center [365, 88] width 7 height 7
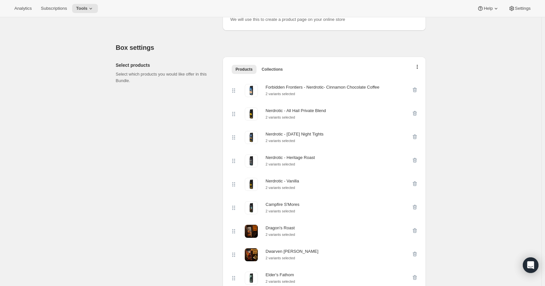
scroll to position [109, 0]
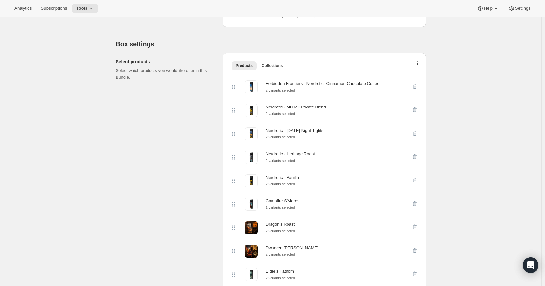
click at [330, 83] on div "Forbidden Frontiers - Nerdrotic- Cinnamon Chocolate Coffee" at bounding box center [322, 84] width 114 height 7
click at [416, 86] on icon "button" at bounding box center [414, 86] width 7 height 7
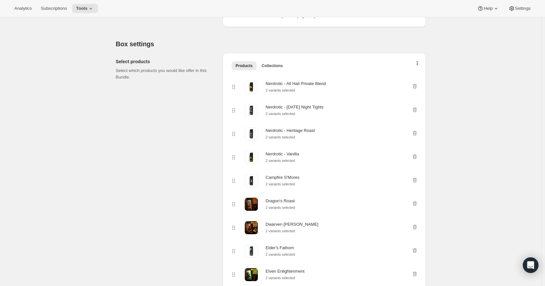
click at [416, 86] on icon "button" at bounding box center [414, 86] width 7 height 7
click at [416, 107] on icon "button" at bounding box center [414, 110] width 7 height 7
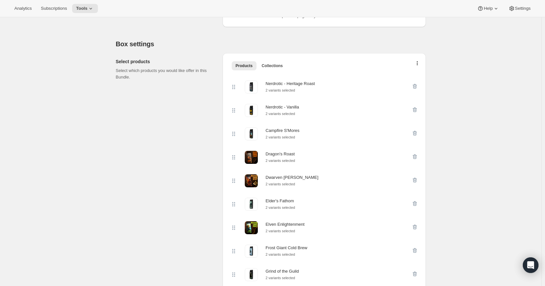
click at [416, 86] on icon "button" at bounding box center [414, 86] width 7 height 7
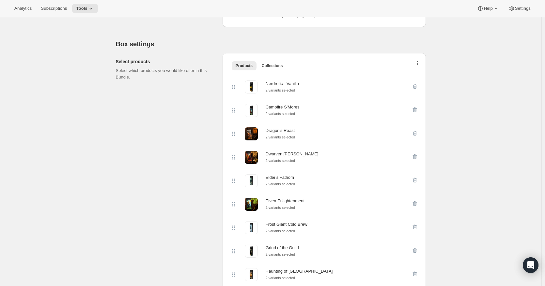
click at [416, 86] on icon "button" at bounding box center [414, 86] width 7 height 7
click at [416, 107] on icon "button" at bounding box center [414, 110] width 7 height 7
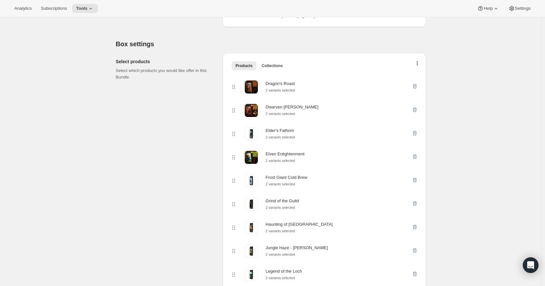
click at [416, 86] on icon "button" at bounding box center [414, 86] width 7 height 7
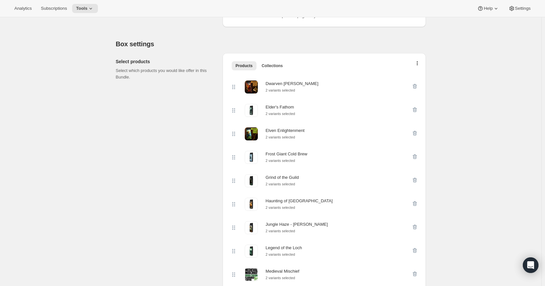
click at [416, 86] on icon "button" at bounding box center [414, 86] width 7 height 7
click at [416, 107] on icon "button" at bounding box center [414, 110] width 7 height 7
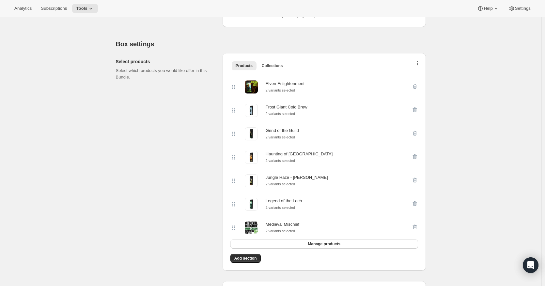
click at [416, 86] on icon "button" at bounding box center [414, 86] width 7 height 7
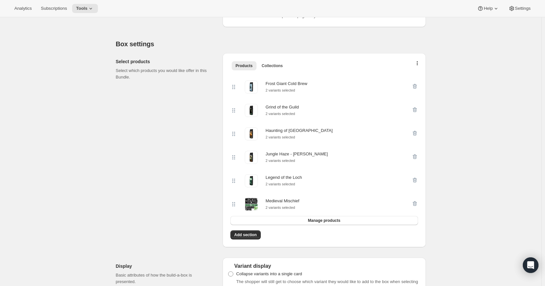
click at [416, 86] on icon "button" at bounding box center [414, 86] width 7 height 7
click at [416, 107] on icon "button" at bounding box center [414, 110] width 7 height 7
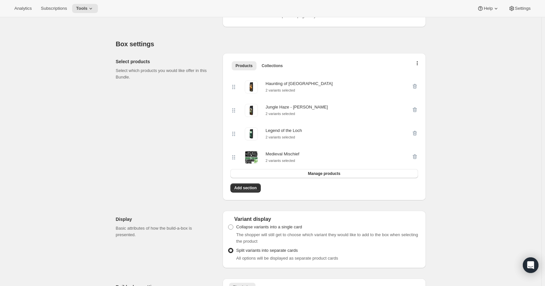
click at [416, 86] on icon "button" at bounding box center [414, 86] width 7 height 7
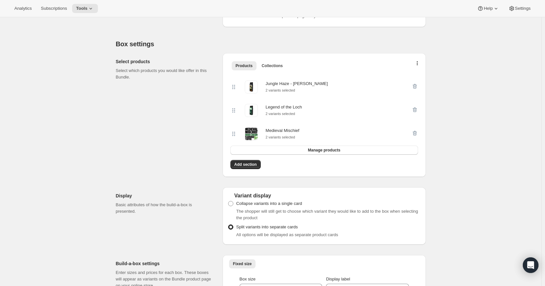
click at [416, 86] on icon "button" at bounding box center [414, 86] width 7 height 7
click at [416, 107] on icon "button" at bounding box center [414, 110] width 7 height 7
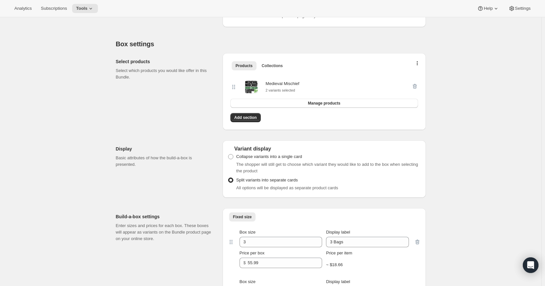
click at [416, 86] on div at bounding box center [414, 87] width 7 height 13
click at [417, 86] on div at bounding box center [414, 87] width 7 height 13
click at [275, 68] on span "Collections" at bounding box center [272, 65] width 21 height 5
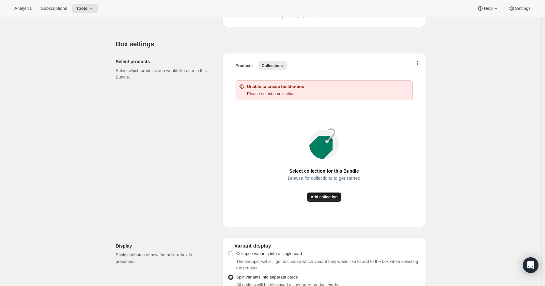
click at [324, 199] on span "Add collection" at bounding box center [323, 197] width 27 height 5
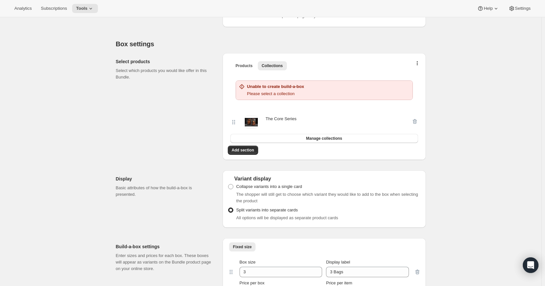
click at [288, 119] on div "The Core Series" at bounding box center [280, 119] width 31 height 7
click at [416, 123] on icon "button" at bounding box center [414, 121] width 7 height 7
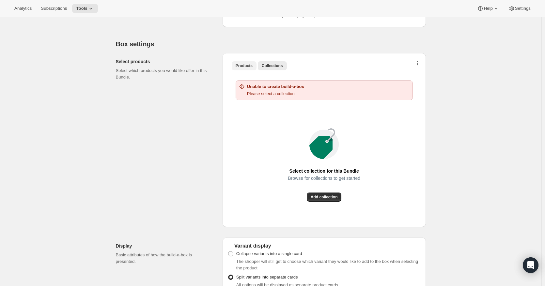
click at [239, 67] on span "Products" at bounding box center [243, 65] width 17 height 5
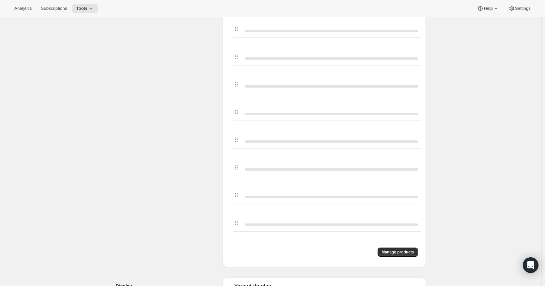
scroll to position [544, 0]
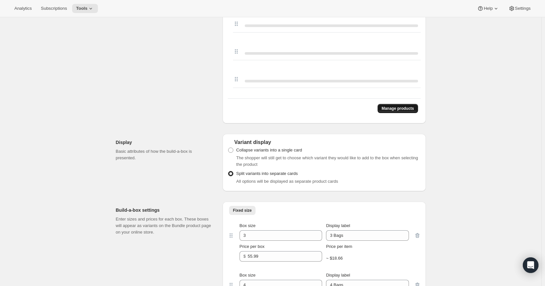
click at [393, 112] on button "Manage products" at bounding box center [397, 108] width 40 height 9
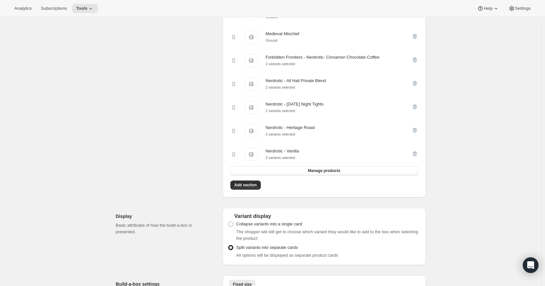
scroll to position [381, 0]
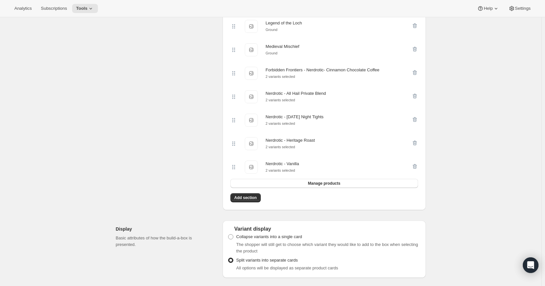
click at [275, 167] on div "Nerdrotic - Vanilla" at bounding box center [281, 164] width 33 height 7
click at [311, 188] on button "Manage products" at bounding box center [323, 183] width 187 height 9
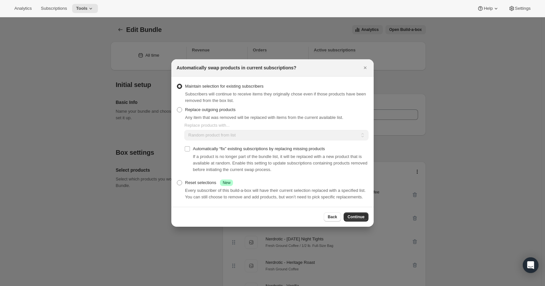
scroll to position [163, 0]
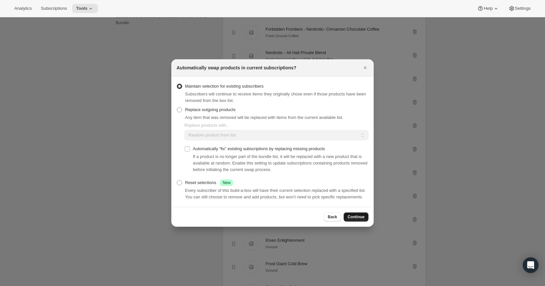
click at [357, 218] on span "Continue" at bounding box center [355, 217] width 17 height 5
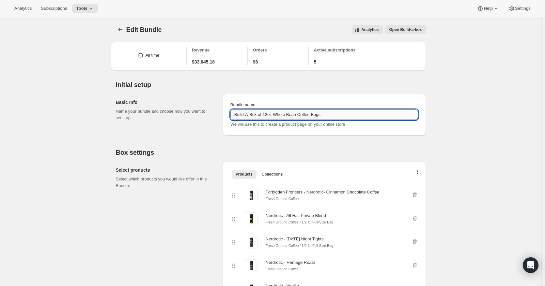
drag, startPoint x: 278, startPoint y: 114, endPoint x: 302, endPoint y: 113, distance: 23.8
click at [302, 113] on input "Build-A-Box of 12oz Whole Bean Coffee Bags" at bounding box center [323, 115] width 187 height 10
click at [334, 111] on input "Build-A-Box of 12oz Ground Coffee Bags" at bounding box center [323, 115] width 187 height 10
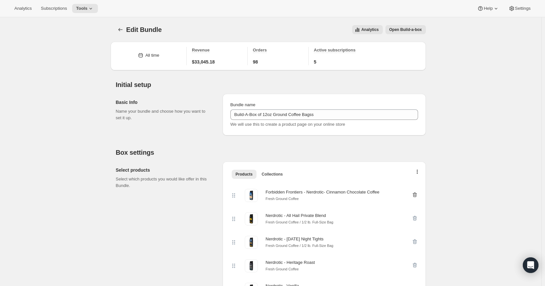
click at [414, 196] on icon "button" at bounding box center [414, 195] width 4 height 5
click at [414, 216] on icon "button" at bounding box center [414, 218] width 4 height 5
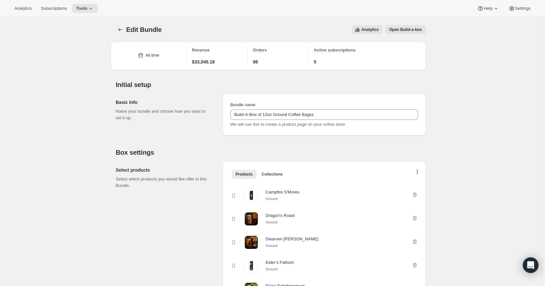
click at [414, 196] on icon "button" at bounding box center [414, 195] width 4 height 5
click at [414, 216] on icon "button" at bounding box center [414, 218] width 4 height 5
click at [414, 196] on icon "button" at bounding box center [414, 195] width 4 height 5
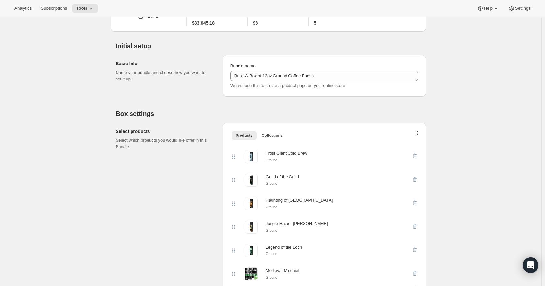
scroll to position [54, 0]
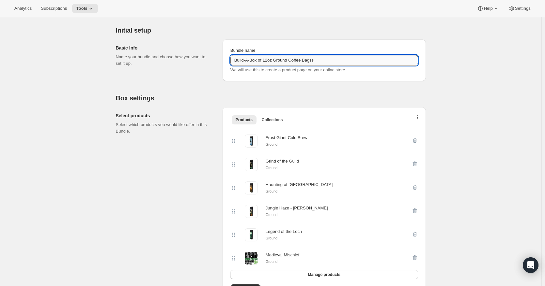
click at [333, 62] on input "Build-A-Box of 12oz Ground Coffee Bagss" at bounding box center [323, 60] width 187 height 10
type input "Build-A-Box of 12oz Ground Coffee Bagsss"
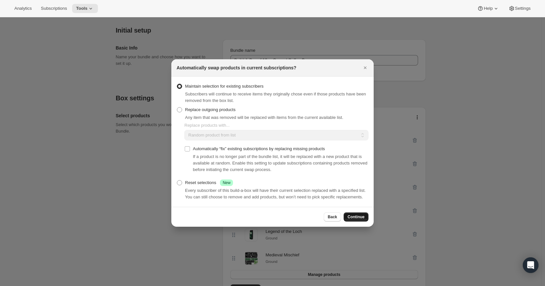
click at [360, 219] on span "Continue" at bounding box center [355, 217] width 17 height 5
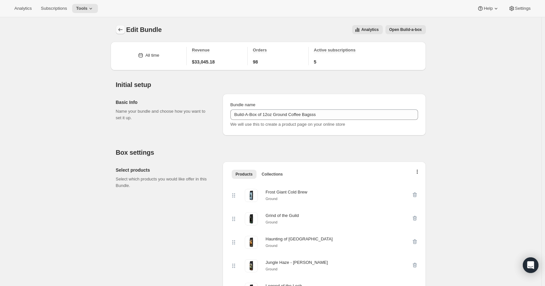
click at [121, 27] on icon "Bundles" at bounding box center [120, 29] width 7 height 7
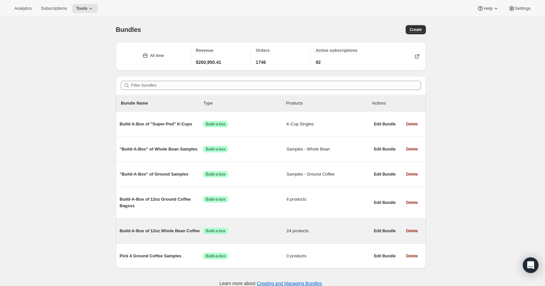
click at [182, 230] on span "Build-A-Box of 12oz Whole Bean Coffee" at bounding box center [161, 231] width 83 height 7
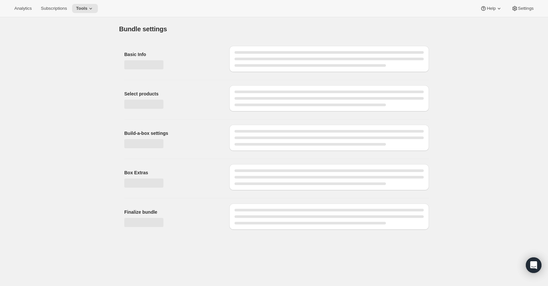
type input "Build-A-Box of 12oz Whole Bean Coffee"
radio input "true"
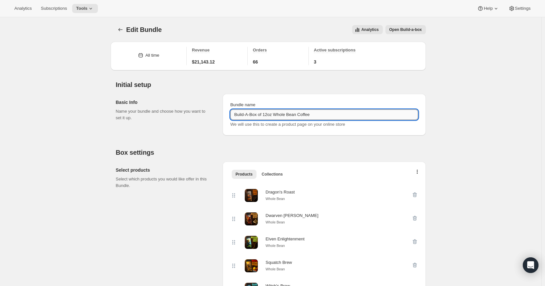
drag, startPoint x: 277, startPoint y: 112, endPoint x: 301, endPoint y: 112, distance: 24.1
click at [301, 112] on input "Build-A-Box of 12oz Whole Bean Coffee" at bounding box center [323, 115] width 187 height 10
type input "Build-A-Box of 12oz Ground Coffee"
click at [414, 195] on icon "button" at bounding box center [414, 195] width 7 height 7
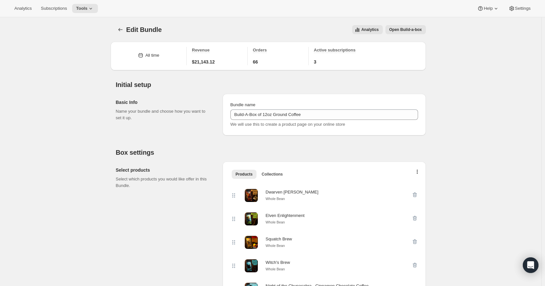
click at [414, 195] on icon "button" at bounding box center [414, 195] width 7 height 7
click at [414, 215] on icon "button" at bounding box center [414, 218] width 7 height 7
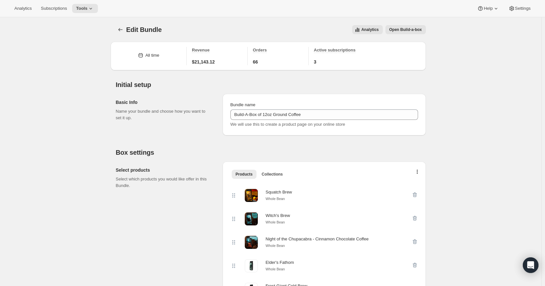
click at [414, 195] on icon "button" at bounding box center [414, 195] width 7 height 7
click at [414, 215] on icon "button" at bounding box center [414, 218] width 7 height 7
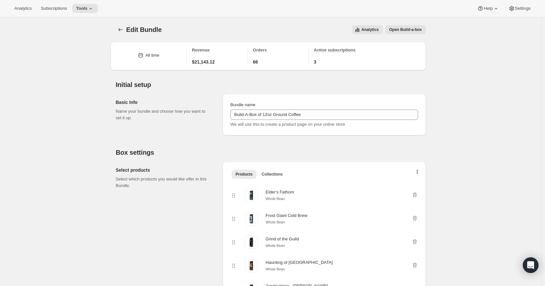
click at [414, 195] on icon "button" at bounding box center [414, 195] width 7 height 7
click at [414, 215] on icon "button" at bounding box center [414, 218] width 7 height 7
click at [414, 195] on icon "button" at bounding box center [414, 195] width 7 height 7
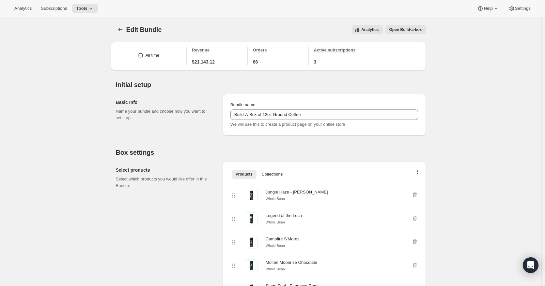
click at [414, 215] on icon "button" at bounding box center [414, 218] width 7 height 7
click at [414, 195] on icon "button" at bounding box center [414, 195] width 7 height 7
click at [414, 215] on icon "button" at bounding box center [414, 218] width 7 height 7
click at [414, 195] on icon "button" at bounding box center [414, 195] width 7 height 7
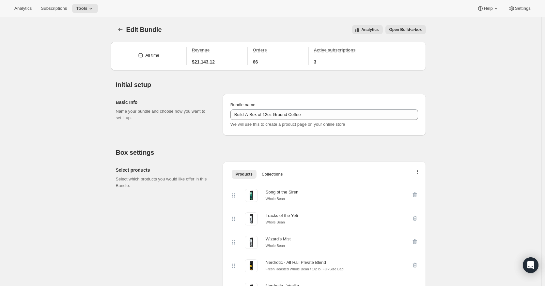
click at [414, 195] on icon "button" at bounding box center [414, 195] width 7 height 7
click at [414, 215] on icon "button" at bounding box center [414, 218] width 7 height 7
click at [414, 194] on icon "button" at bounding box center [414, 195] width 7 height 7
click at [414, 215] on icon "button" at bounding box center [414, 218] width 7 height 7
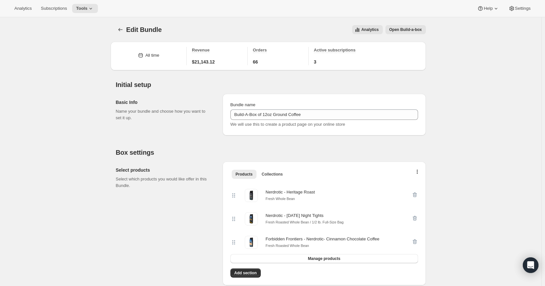
click at [414, 194] on icon "button" at bounding box center [414, 195] width 7 height 7
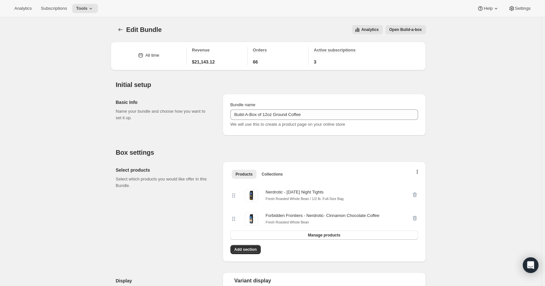
click at [414, 194] on icon "button" at bounding box center [414, 195] width 7 height 7
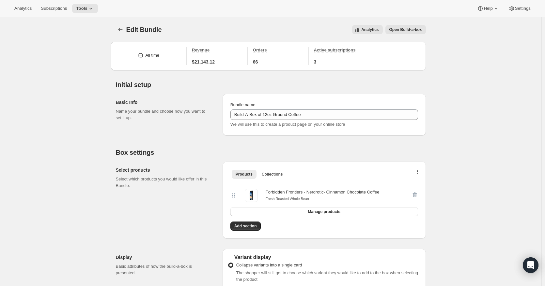
click at [414, 194] on div at bounding box center [414, 195] width 7 height 13
click at [314, 211] on span "Manage products" at bounding box center [323, 211] width 32 height 5
click at [246, 227] on span "Add section" at bounding box center [245, 226] width 22 height 5
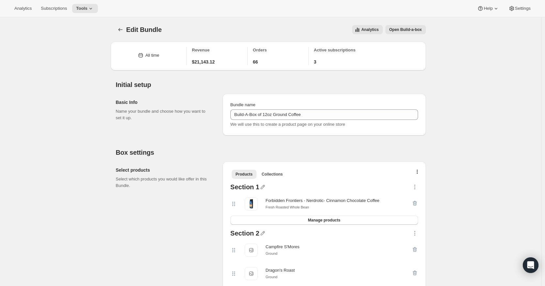
scroll to position [54, 0]
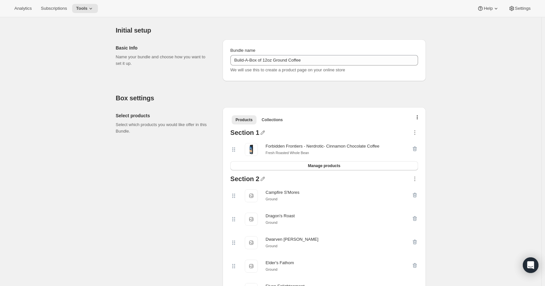
click at [416, 149] on div at bounding box center [414, 149] width 7 height 13
click at [376, 163] on button "Manage products" at bounding box center [323, 165] width 187 height 9
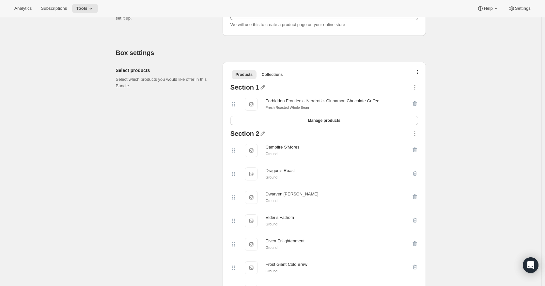
scroll to position [109, 0]
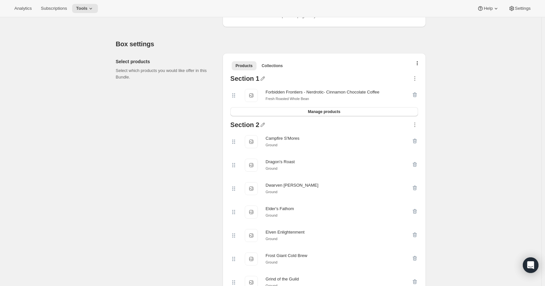
click at [414, 95] on div at bounding box center [414, 95] width 7 height 13
click at [415, 95] on div at bounding box center [414, 95] width 7 height 13
click at [353, 110] on button "Manage products" at bounding box center [323, 111] width 187 height 9
click at [415, 95] on div at bounding box center [414, 95] width 7 height 13
click at [411, 95] on div "Forbidden Frontiers - Nerdrotic- Cinnamon Chocolate Coffee Forbidden Frontiers …" at bounding box center [320, 95] width 181 height 13
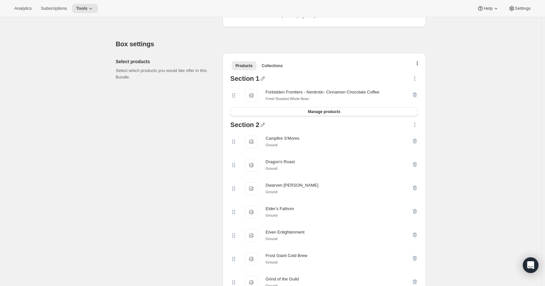
click at [415, 95] on div at bounding box center [414, 95] width 7 height 13
click at [264, 80] on icon "button" at bounding box center [262, 78] width 7 height 7
click at [415, 79] on icon "button" at bounding box center [414, 78] width 1 height 1
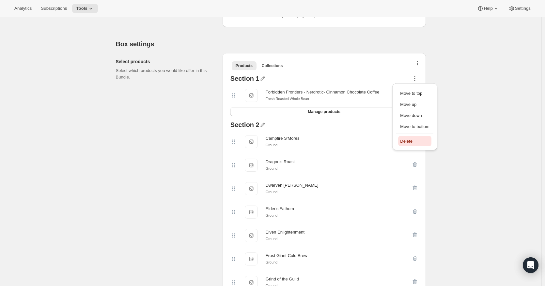
click at [408, 143] on span "Delete" at bounding box center [406, 141] width 12 height 5
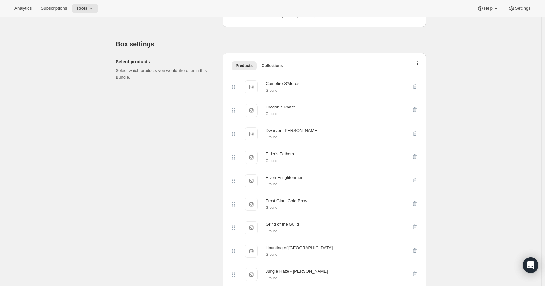
scroll to position [0, 0]
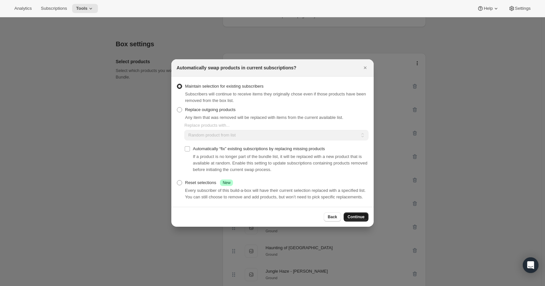
click at [354, 220] on span "Continue" at bounding box center [355, 217] width 17 height 5
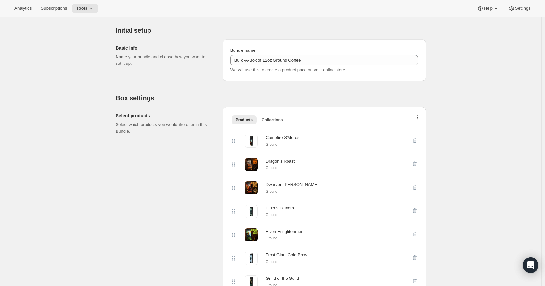
scroll to position [55, 0]
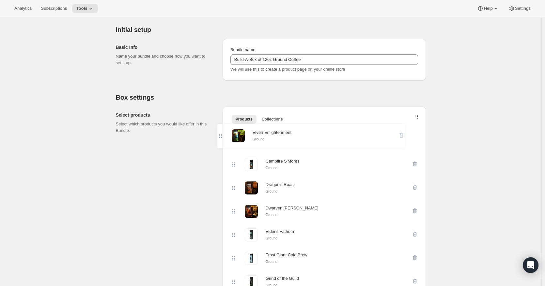
drag, startPoint x: 234, startPoint y: 240, endPoint x: 224, endPoint y: 150, distance: 90.2
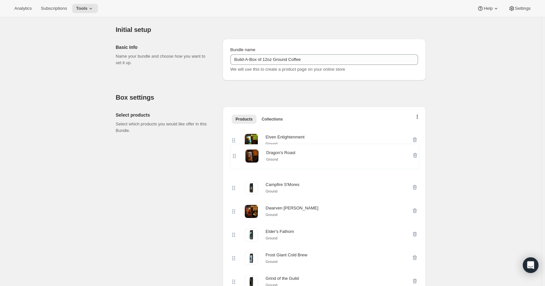
drag, startPoint x: 234, startPoint y: 187, endPoint x: 233, endPoint y: 146, distance: 41.8
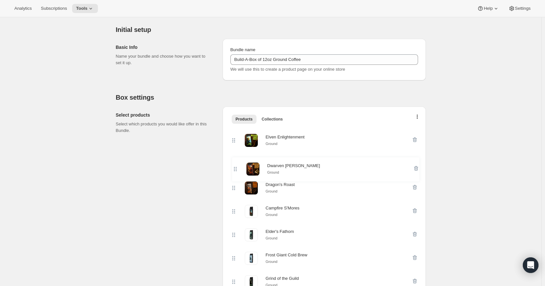
drag, startPoint x: 235, startPoint y: 215, endPoint x: 235, endPoint y: 170, distance: 45.3
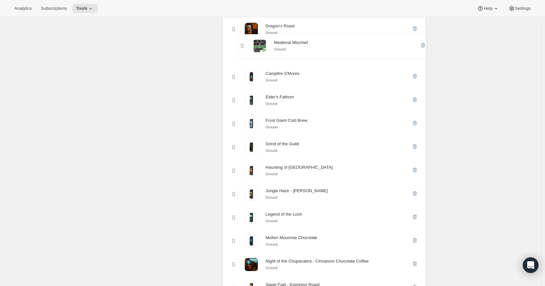
drag, startPoint x: 236, startPoint y: 220, endPoint x: 243, endPoint y: 44, distance: 176.2
click at [243, 44] on div "Elven Enlightenment Ground Dwarven Dawn Ground Dragon's Roast Ground Campfire S…" at bounding box center [323, 206] width 187 height 470
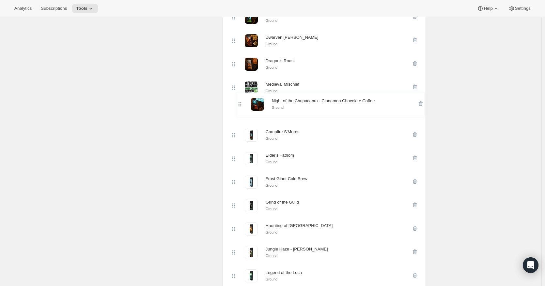
drag, startPoint x: 233, startPoint y: 217, endPoint x: 237, endPoint y: 97, distance: 119.8
click at [238, 98] on div "Elven Enlightenment Ground Dwarven Dawn Ground Dragon's Roast Ground Medieval M…" at bounding box center [323, 241] width 187 height 470
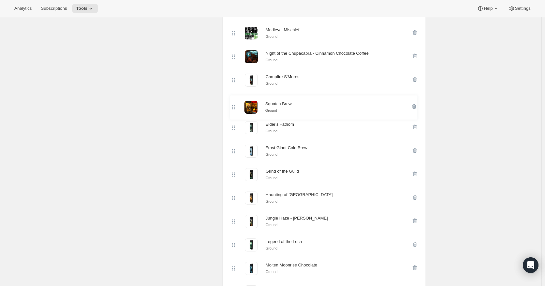
drag, startPoint x: 235, startPoint y: 187, endPoint x: 233, endPoint y: 80, distance: 107.3
click at [233, 80] on div "Elven Enlightenment Ground Dwarven Dawn Ground Dragon's Roast Ground Medieval M…" at bounding box center [323, 186] width 187 height 470
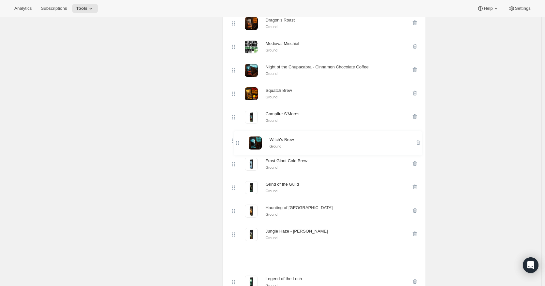
scroll to position [124, 0]
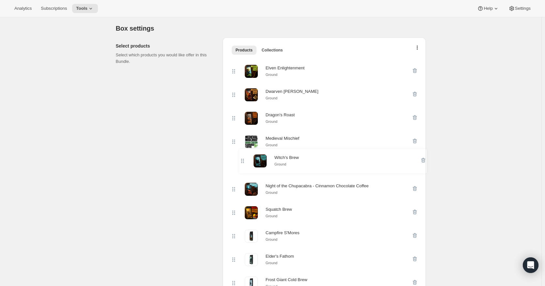
drag, startPoint x: 232, startPoint y: 179, endPoint x: 239, endPoint y: 154, distance: 26.1
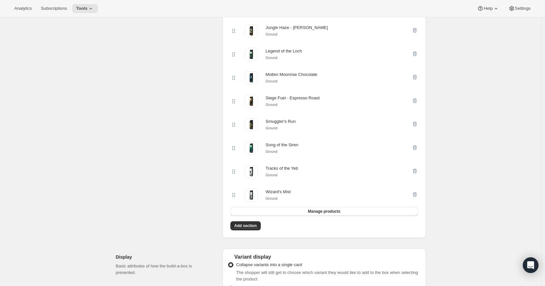
scroll to position [450, 0]
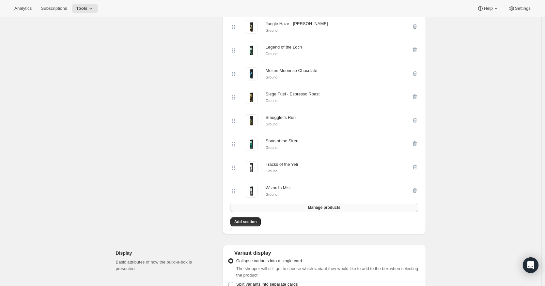
click at [254, 212] on button "Manage products" at bounding box center [323, 207] width 187 height 9
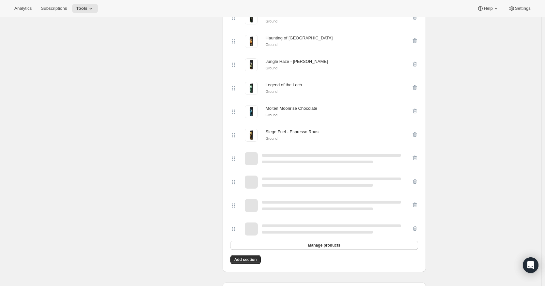
scroll to position [435, 0]
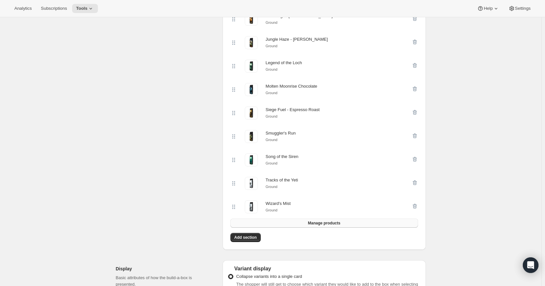
click at [320, 226] on span "Manage products" at bounding box center [323, 223] width 32 height 5
click at [289, 228] on button "Manage products" at bounding box center [323, 223] width 187 height 9
click at [251, 240] on span "Add section" at bounding box center [245, 237] width 22 height 5
click at [292, 228] on button "Manage products" at bounding box center [323, 223] width 187 height 9
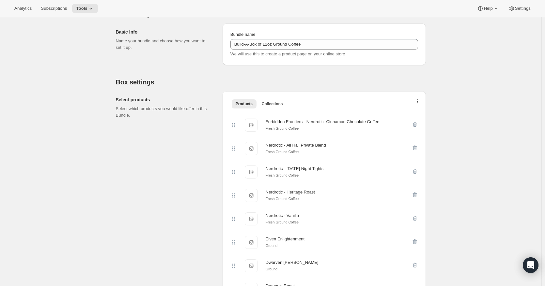
scroll to position [54, 0]
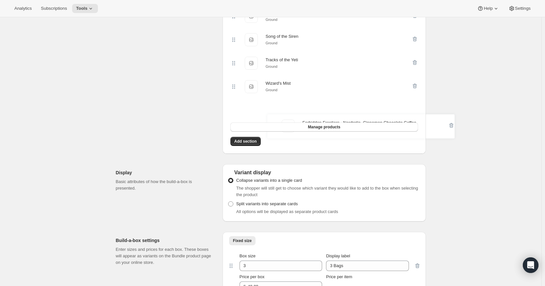
drag, startPoint x: 235, startPoint y: 140, endPoint x: 272, endPoint y: 127, distance: 38.5
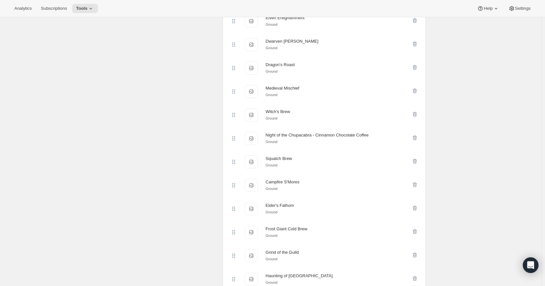
scroll to position [0, 0]
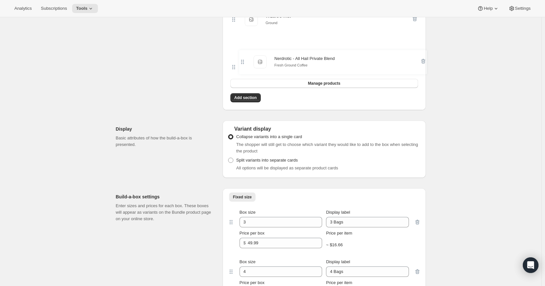
drag, startPoint x: 232, startPoint y: 142, endPoint x: 241, endPoint y: 65, distance: 77.7
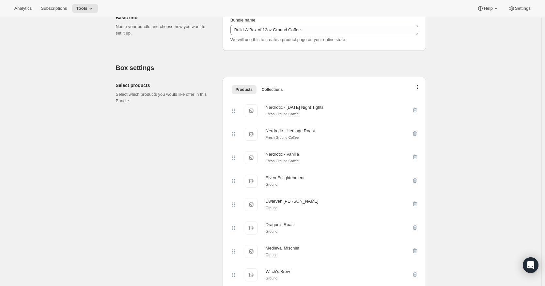
scroll to position [94, 0]
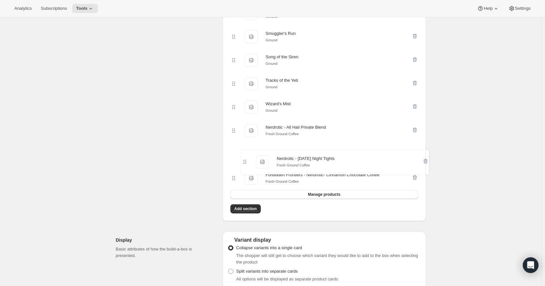
drag, startPoint x: 235, startPoint y: 153, endPoint x: 244, endPoint y: 168, distance: 18.0
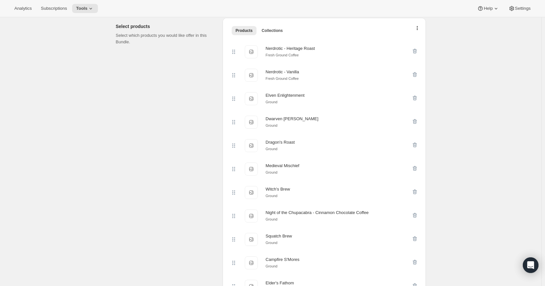
scroll to position [38, 0]
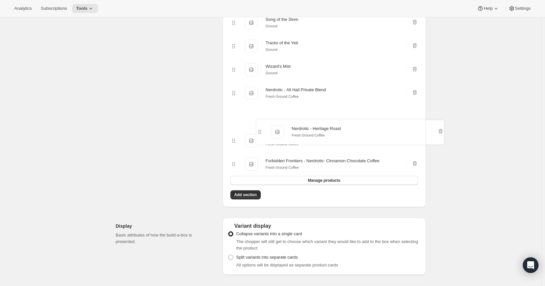
drag, startPoint x: 234, startPoint y: 157, endPoint x: 258, endPoint y: 136, distance: 32.8
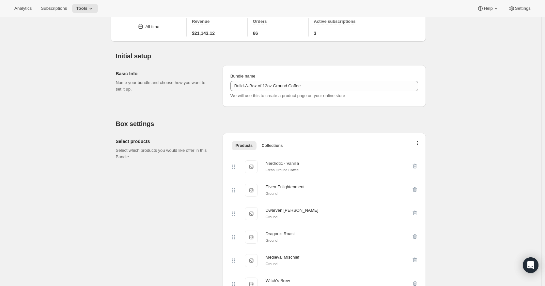
scroll to position [0, 0]
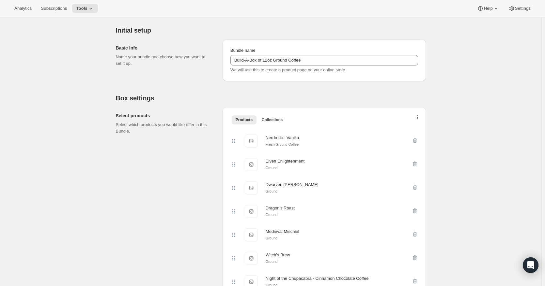
click at [233, 139] on icon at bounding box center [233, 141] width 7 height 7
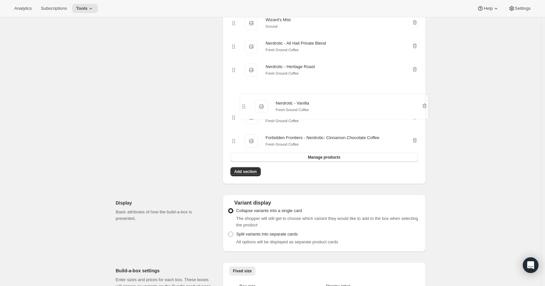
drag, startPoint x: 234, startPoint y: 139, endPoint x: 243, endPoint y: 107, distance: 33.8
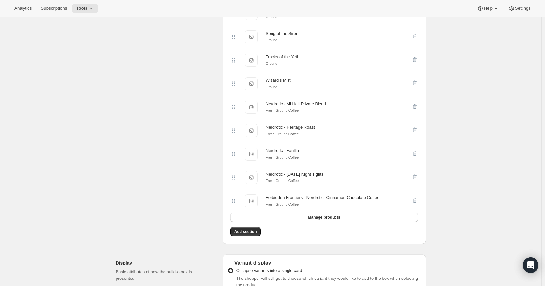
scroll to position [564, 0]
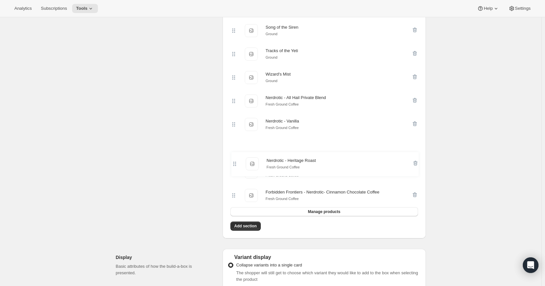
drag, startPoint x: 235, startPoint y: 139, endPoint x: 235, endPoint y: 168, distance: 28.7
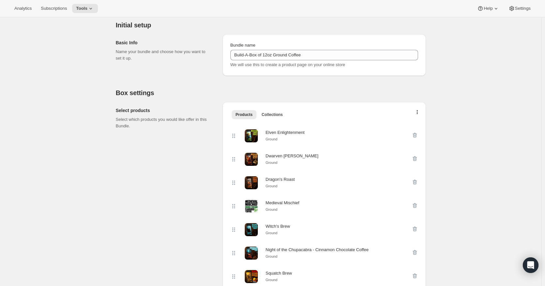
scroll to position [0, 0]
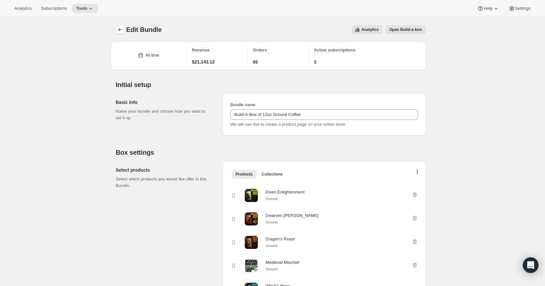
click at [121, 28] on icon "Bundles" at bounding box center [120, 29] width 7 height 7
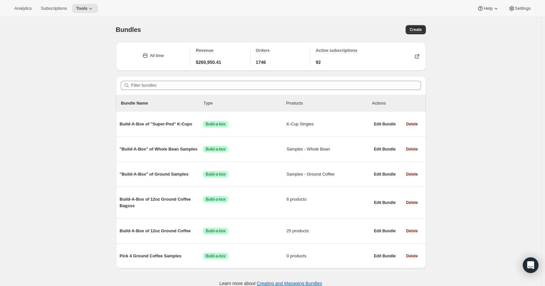
scroll to position [17, 0]
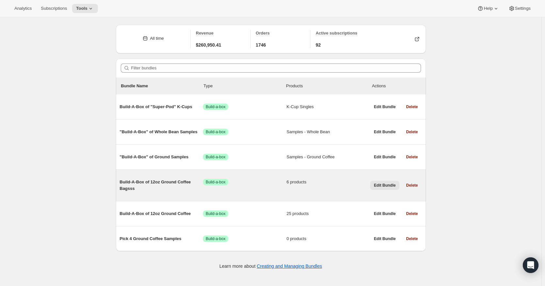
click at [383, 186] on span "Edit Bundle" at bounding box center [385, 185] width 22 height 5
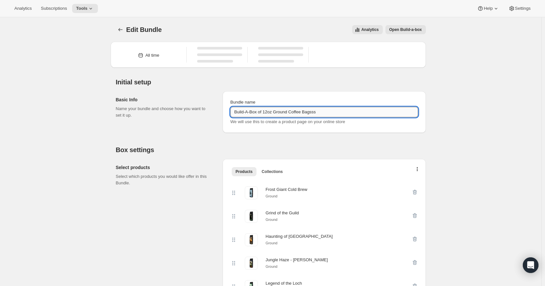
drag, startPoint x: 277, startPoint y: 112, endPoint x: 330, endPoint y: 112, distance: 52.8
click at [330, 112] on input "Build-A-Box of 12oz Ground Coffee Bagsss" at bounding box center [323, 112] width 187 height 10
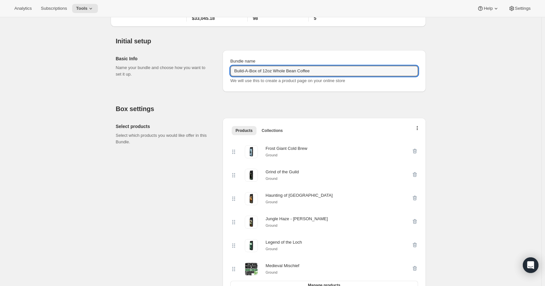
scroll to position [163, 0]
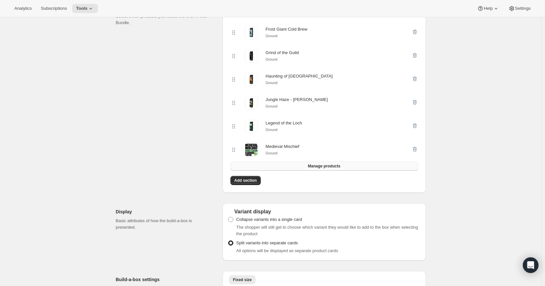
type input "Build-A-Box of 12oz Whole Bean Coffee"
click at [327, 169] on span "Manage products" at bounding box center [323, 166] width 32 height 5
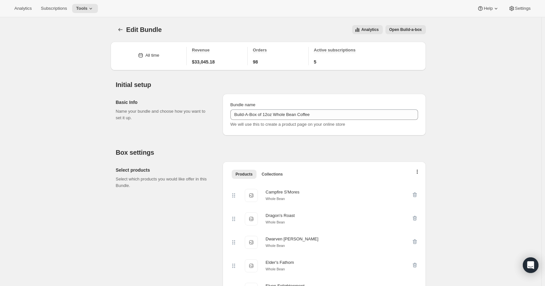
scroll to position [489, 0]
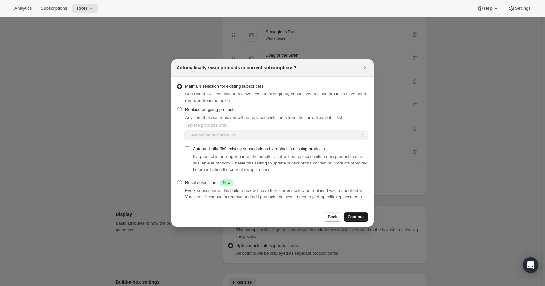
click at [358, 220] on span "Continue" at bounding box center [355, 217] width 17 height 5
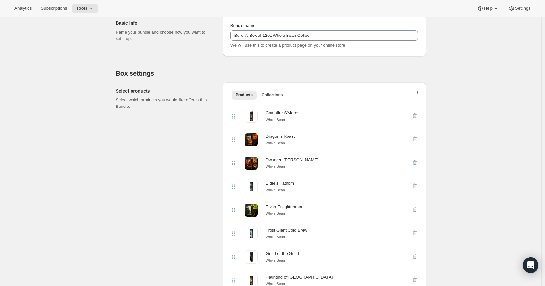
scroll to position [54, 0]
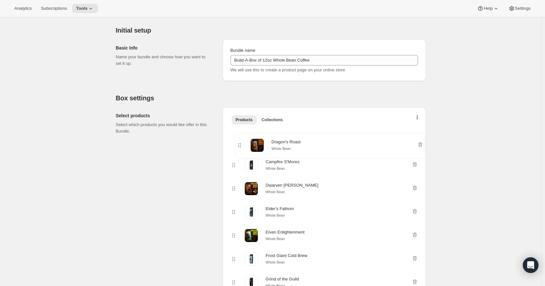
drag, startPoint x: 237, startPoint y: 165, endPoint x: 241, endPoint y: 142, distance: 24.2
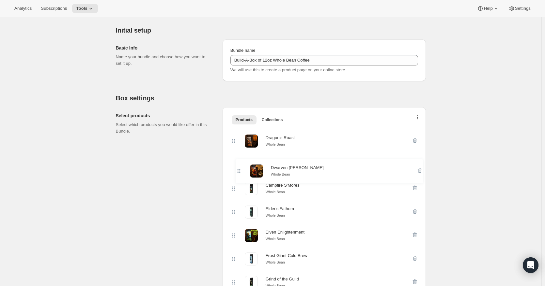
drag, startPoint x: 235, startPoint y: 190, endPoint x: 241, endPoint y: 161, distance: 29.9
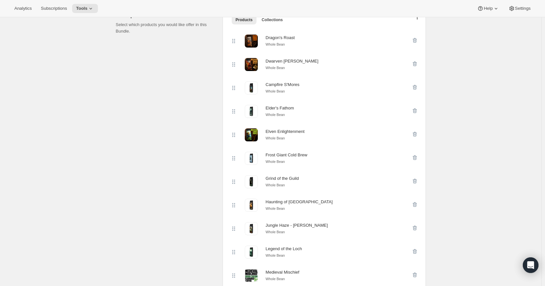
scroll to position [163, 0]
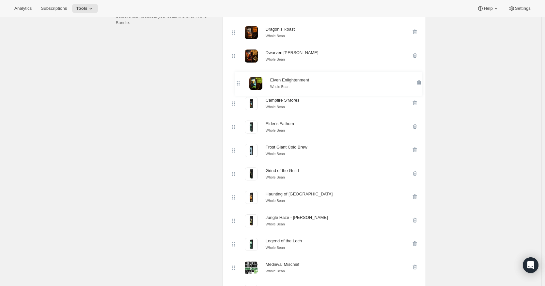
drag, startPoint x: 234, startPoint y: 130, endPoint x: 238, endPoint y: 83, distance: 47.1
click at [238, 83] on div "Dragon's Roast Whole Bean Dwarven Dawn Whole Bean Campfire S'Mores Whole Bean E…" at bounding box center [323, 256] width 187 height 470
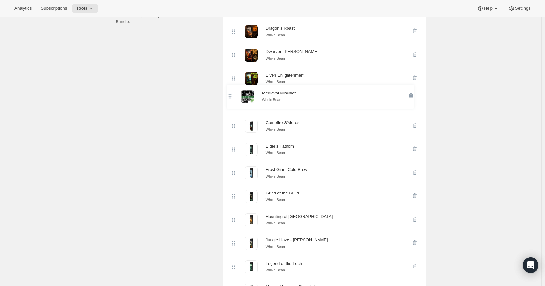
drag, startPoint x: 237, startPoint y: 274, endPoint x: 232, endPoint y: 81, distance: 193.4
click at [232, 81] on div "Dragon's Roast Whole Bean Dwarven Dawn Whole Bean Elven Enlightenment Whole Bea…" at bounding box center [323, 255] width 187 height 470
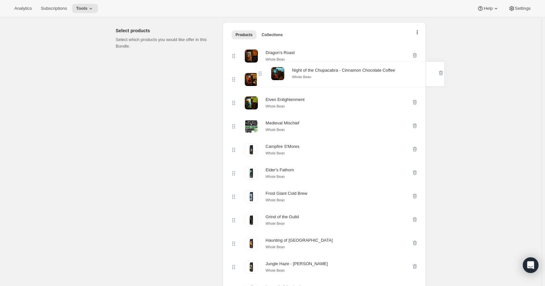
scroll to position [55, 0]
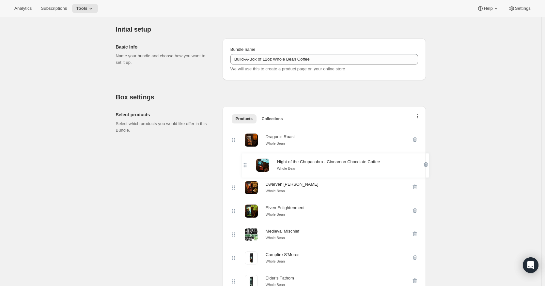
drag, startPoint x: 233, startPoint y: 212, endPoint x: 244, endPoint y: 162, distance: 51.0
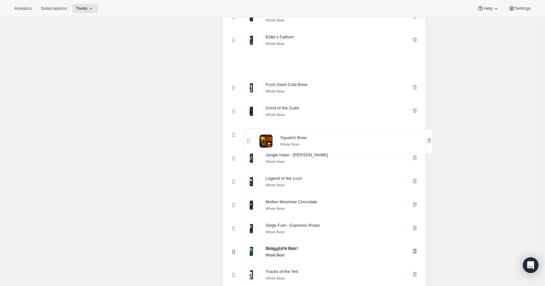
scroll to position [218, 0]
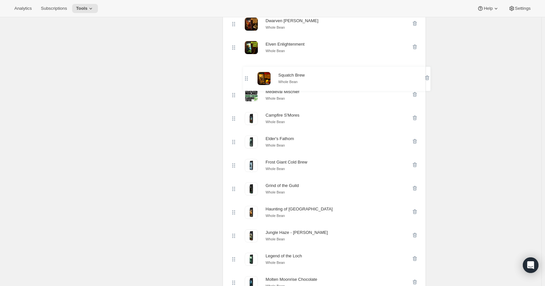
drag, startPoint x: 236, startPoint y: 199, endPoint x: 247, endPoint y: 75, distance: 124.4
click at [247, 75] on div "Dragon's Roast Whole Bean Night of the Chupacabra - Cinnamon Chocolate Coffee W…" at bounding box center [323, 200] width 187 height 470
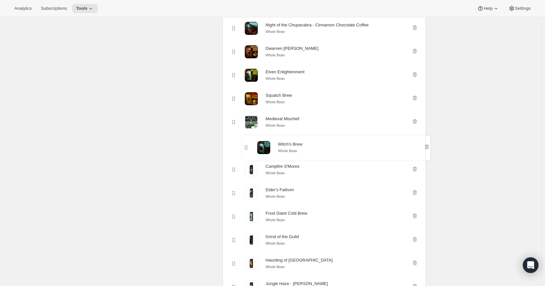
drag, startPoint x: 236, startPoint y: 141, endPoint x: 248, endPoint y: 146, distance: 12.8
click at [248, 146] on div "Dragon's Roast Whole Bean Night of the Chupacabra - Cinnamon Chocolate Coffee W…" at bounding box center [323, 228] width 187 height 470
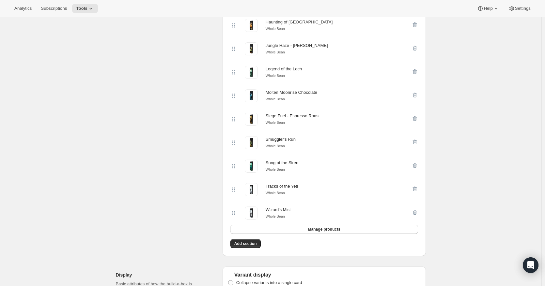
scroll to position [489, 0]
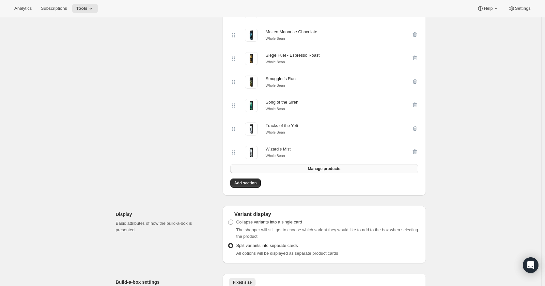
click at [339, 173] on button "Manage products" at bounding box center [323, 168] width 187 height 9
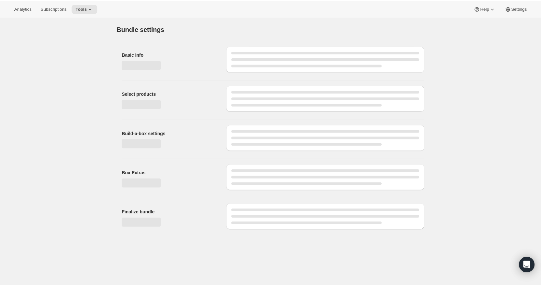
scroll to position [0, 0]
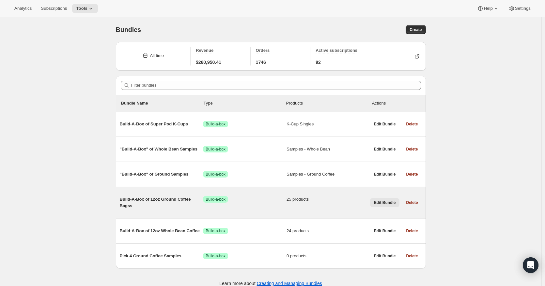
click at [385, 201] on span "Edit Bundle" at bounding box center [385, 202] width 22 height 5
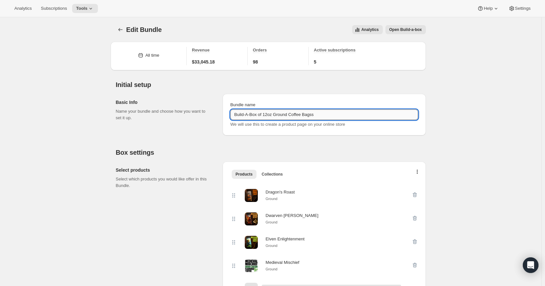
drag, startPoint x: 307, startPoint y: 116, endPoint x: 348, endPoint y: 114, distance: 41.8
click at [348, 114] on input "Build-A-Box of 12oz Ground Coffee Bagss" at bounding box center [323, 115] width 187 height 10
type input "Build-A-Box of 12oz Ground Coffee"
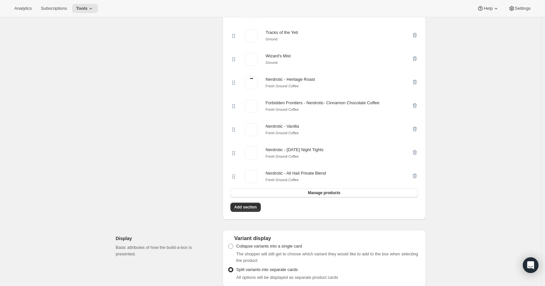
scroll to position [598, 0]
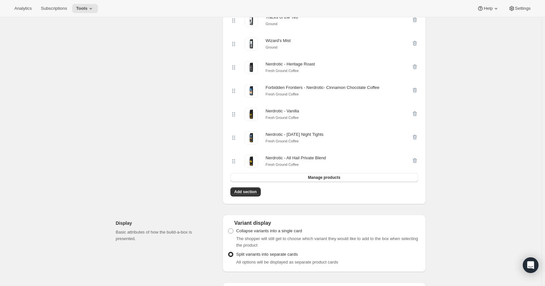
click at [347, 182] on button "Manage products" at bounding box center [323, 177] width 187 height 9
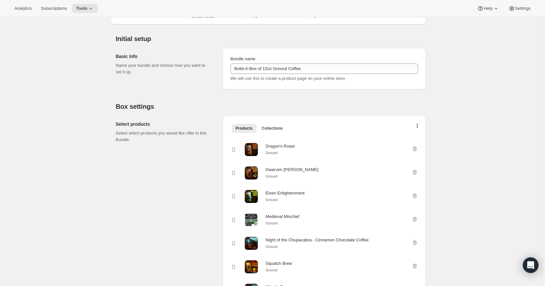
scroll to position [0, 0]
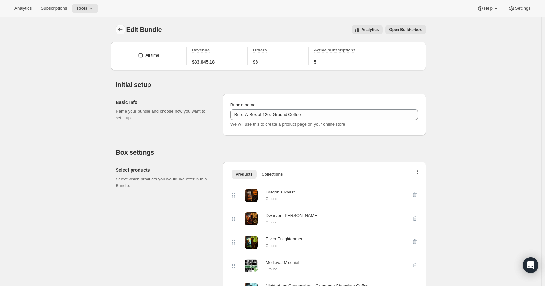
click at [121, 29] on icon "Bundles" at bounding box center [120, 29] width 7 height 7
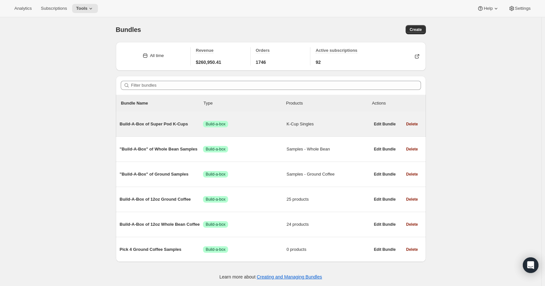
click at [147, 124] on span "Build-A-Box of Super Pod K-Cups" at bounding box center [161, 124] width 83 height 7
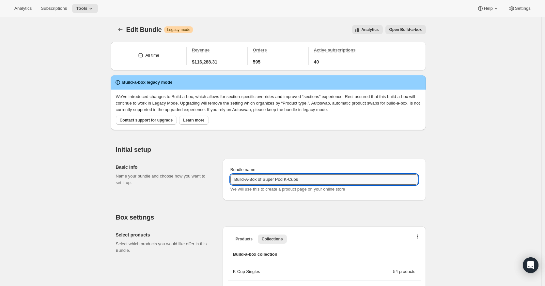
click at [266, 181] on input "Build-A-Box of Super Pod K-Cups" at bounding box center [323, 179] width 187 height 10
click at [289, 180] on input "Build-A-Box of "Super Pod K-Cups" at bounding box center [323, 179] width 187 height 10
click at [282, 178] on input "Build-A-Box of "Super Pod" K-Cups" at bounding box center [323, 179] width 187 height 10
type input "Build-A-Box of "Super-Pod" K-Cups"
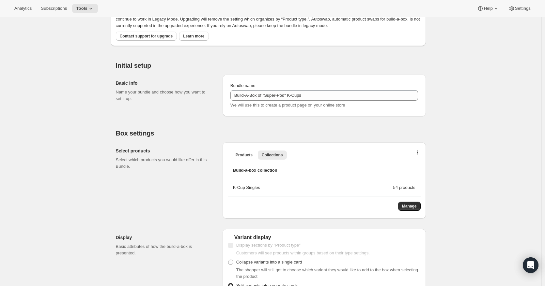
scroll to position [109, 0]
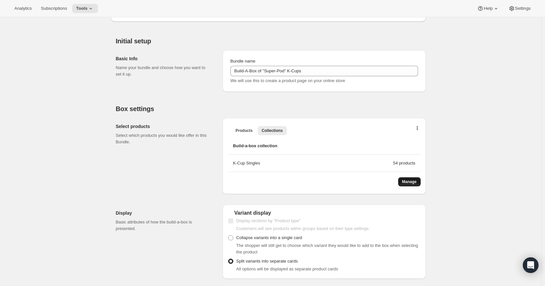
click at [411, 183] on span "Manage" at bounding box center [409, 181] width 15 height 5
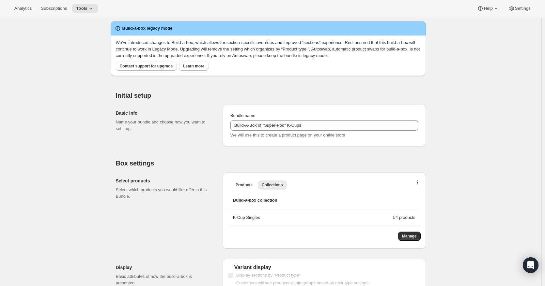
scroll to position [0, 0]
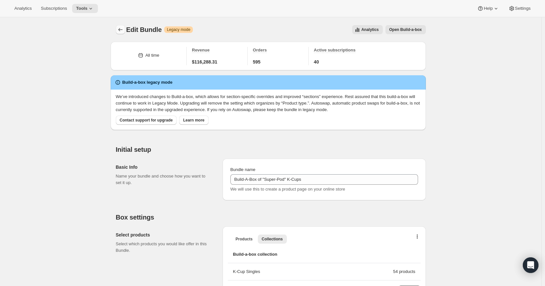
click at [124, 27] on icon "Bundles" at bounding box center [120, 29] width 7 height 7
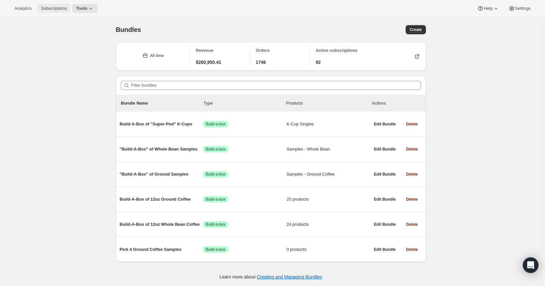
click at [53, 9] on span "Subscriptions" at bounding box center [54, 8] width 26 height 5
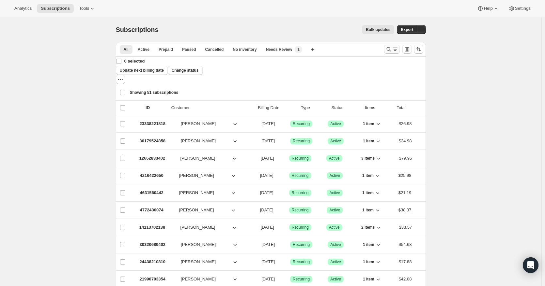
click at [397, 50] on icon "Search and filter results" at bounding box center [395, 49] width 7 height 7
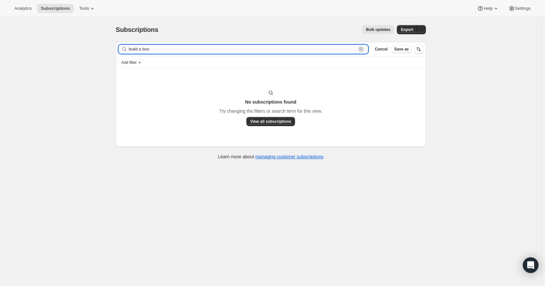
click at [142, 48] on input "build a box" at bounding box center [243, 49] width 228 height 9
click at [146, 48] on input "build-a box" at bounding box center [243, 49] width 228 height 9
type input "build-a-box"
drag, startPoint x: 163, startPoint y: 47, endPoint x: 88, endPoint y: 46, distance: 74.4
click at [88, 46] on div "Subscriptions. This page is ready Subscriptions Bulk updates More actions Bulk …" at bounding box center [270, 160] width 541 height 286
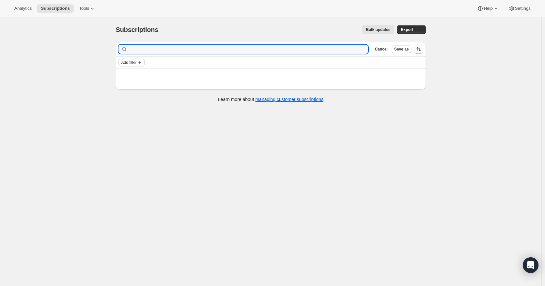
click at [137, 62] on span "Add filter" at bounding box center [128, 62] width 15 height 5
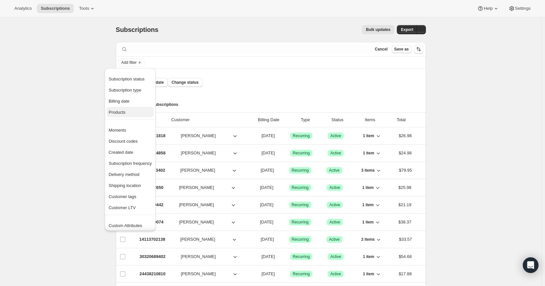
click at [125, 110] on span "Products" at bounding box center [117, 112] width 17 height 5
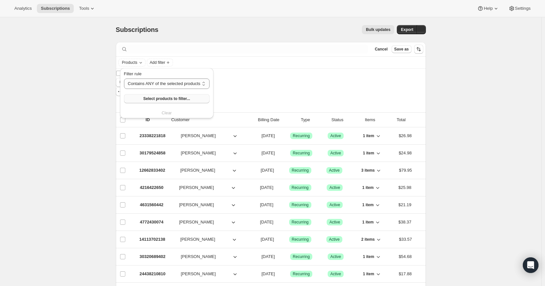
click at [176, 99] on span "Select products to filter..." at bounding box center [166, 98] width 47 height 5
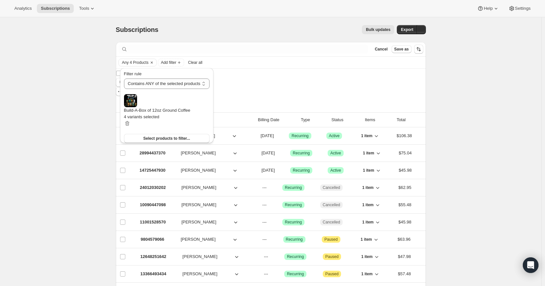
click at [466, 110] on div "Subscriptions. This page is ready Subscriptions Bulk updates More actions Bulk …" at bounding box center [270, 185] width 541 height 337
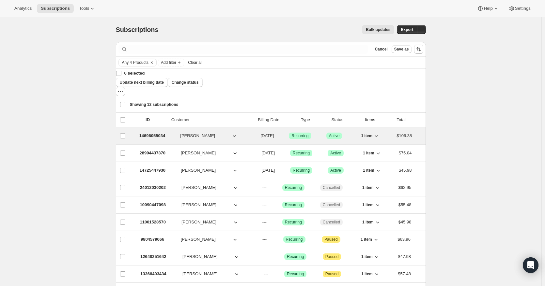
click at [150, 133] on p "14696055034" at bounding box center [152, 136] width 26 height 7
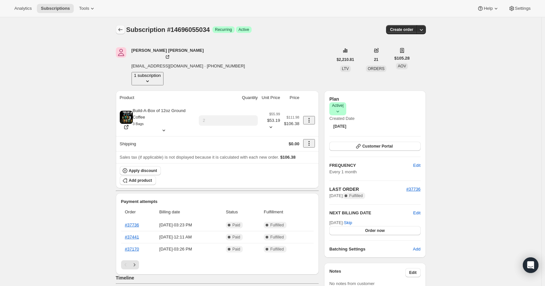
click at [122, 28] on icon "Subscriptions" at bounding box center [120, 29] width 7 height 7
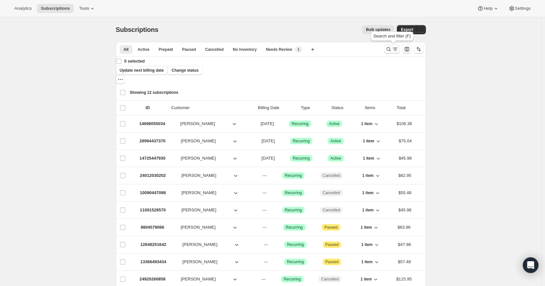
click at [392, 49] on icon "Search and filter results" at bounding box center [388, 49] width 7 height 7
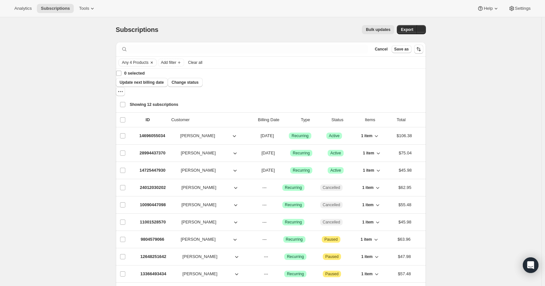
click at [155, 62] on button "Clear" at bounding box center [151, 62] width 7 height 7
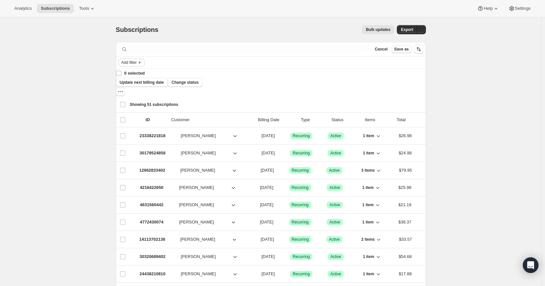
click at [137, 63] on span "Add filter" at bounding box center [128, 62] width 15 height 5
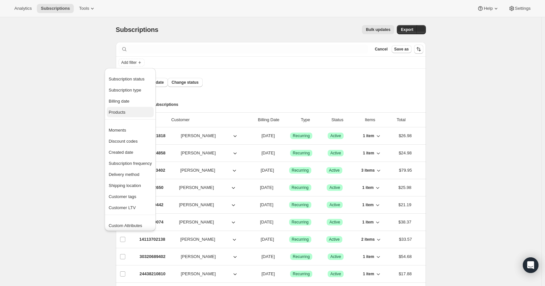
click at [128, 111] on span "Products" at bounding box center [130, 112] width 43 height 7
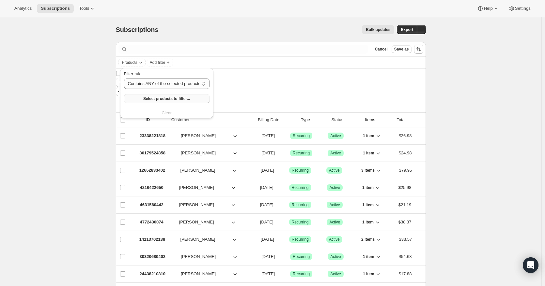
click at [173, 100] on span "Select products to filter..." at bounding box center [166, 98] width 47 height 5
click at [256, 24] on div "Subscriptions. This page is ready Subscriptions Bulk updates More actions Bulk …" at bounding box center [271, 29] width 310 height 25
click at [92, 11] on icon at bounding box center [92, 8] width 7 height 7
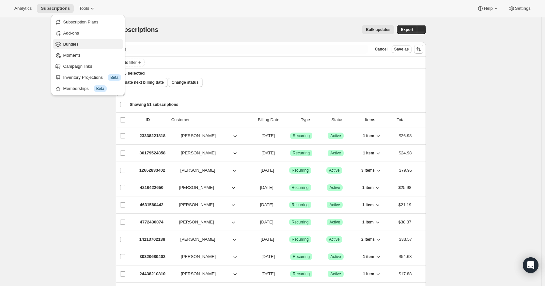
click at [73, 47] on span "Bundles" at bounding box center [70, 44] width 15 height 5
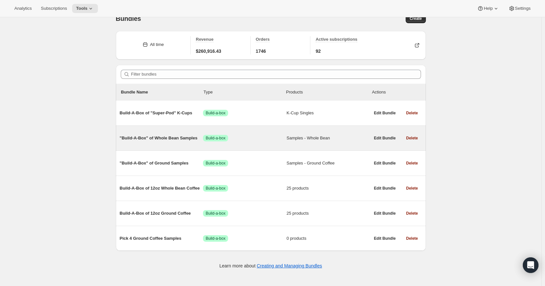
scroll to position [17, 0]
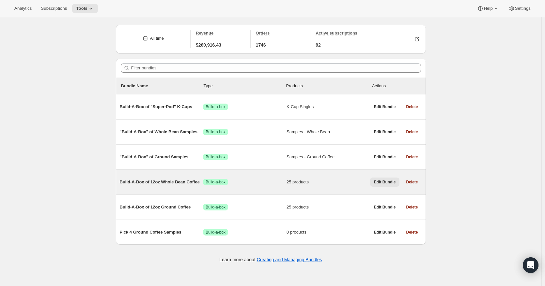
click at [380, 183] on span "Edit Bundle" at bounding box center [385, 182] width 22 height 5
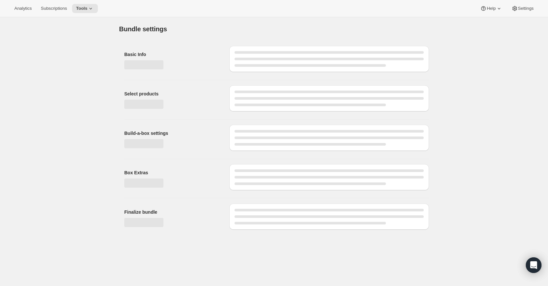
type input "Build-A-Box of 12oz Whole Bean Coffee"
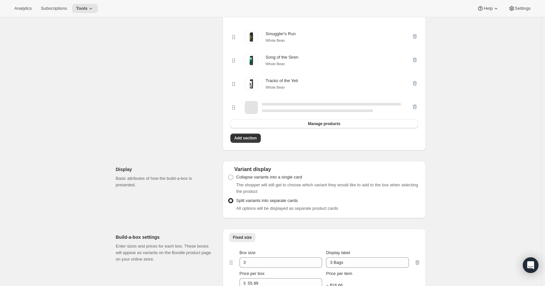
scroll to position [604, 0]
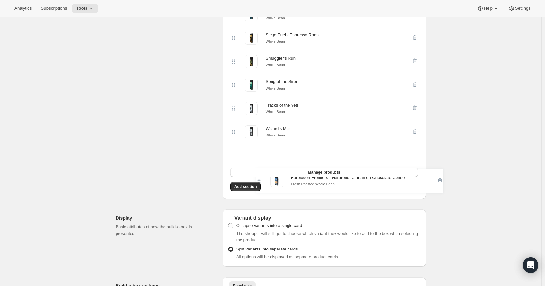
drag, startPoint x: 235, startPoint y: 88, endPoint x: 258, endPoint y: 179, distance: 93.6
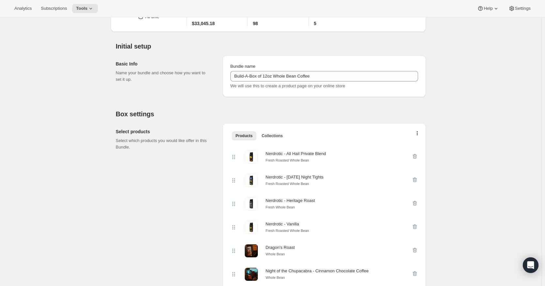
scroll to position [54, 0]
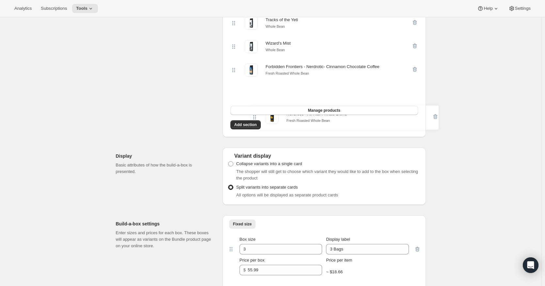
drag, startPoint x: 237, startPoint y: 140, endPoint x: 255, endPoint y: 107, distance: 37.2
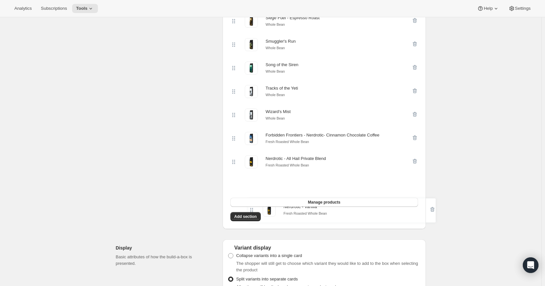
scroll to position [576, 0]
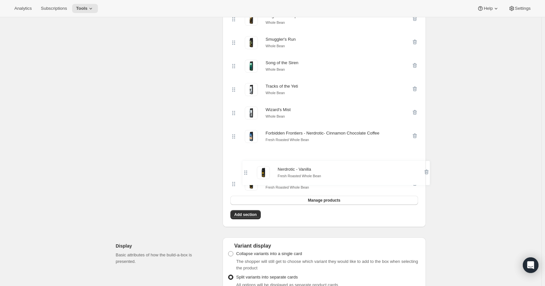
drag, startPoint x: 237, startPoint y: 120, endPoint x: 248, endPoint y: 175, distance: 56.5
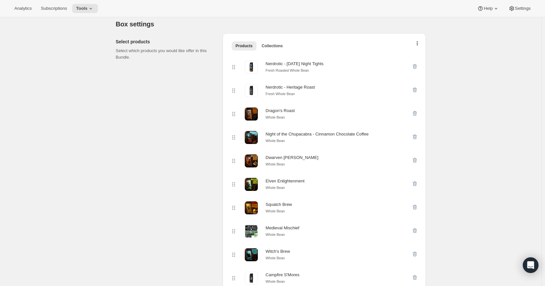
scroll to position [32, 0]
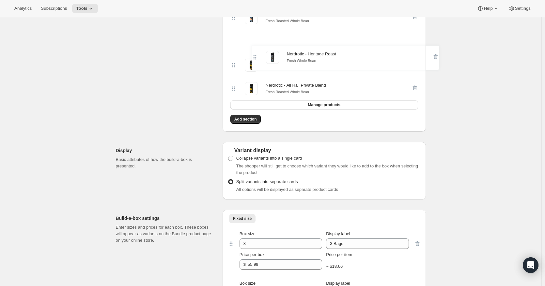
drag, startPoint x: 236, startPoint y: 189, endPoint x: 256, endPoint y: 63, distance: 127.8
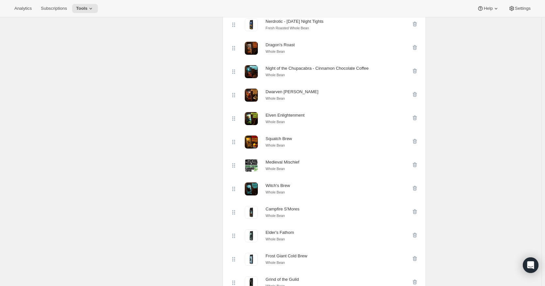
scroll to position [126, 0]
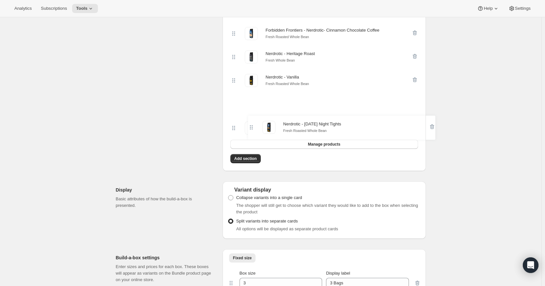
drag, startPoint x: 233, startPoint y: 68, endPoint x: 248, endPoint y: 121, distance: 54.6
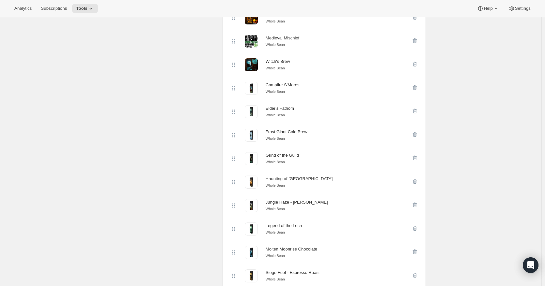
scroll to position [0, 0]
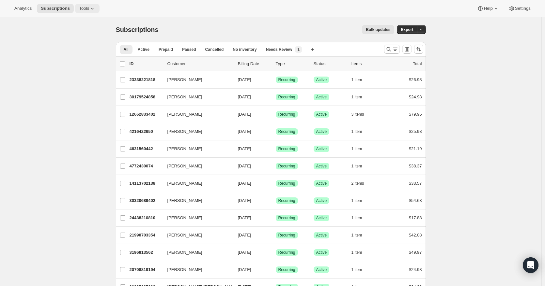
click at [87, 8] on span "Tools" at bounding box center [84, 8] width 10 height 5
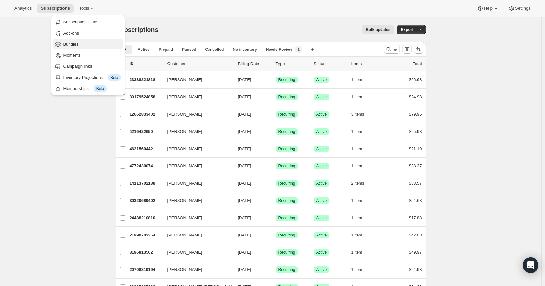
click at [69, 46] on span "Bundles" at bounding box center [70, 44] width 15 height 5
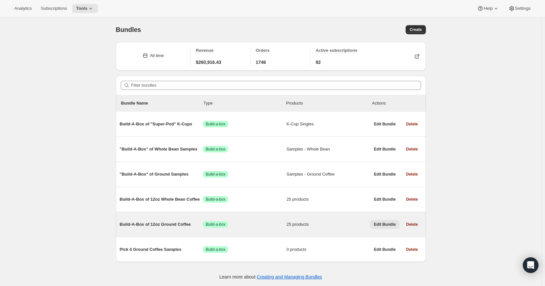
click at [385, 225] on span "Edit Bundle" at bounding box center [385, 224] width 22 height 5
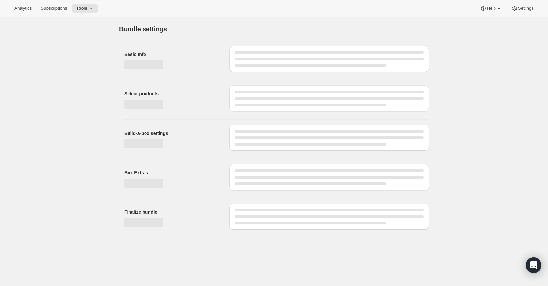
type input "Build-A-Box of 12oz Ground Coffee"
radio input "true"
